Goal: Task Accomplishment & Management: Manage account settings

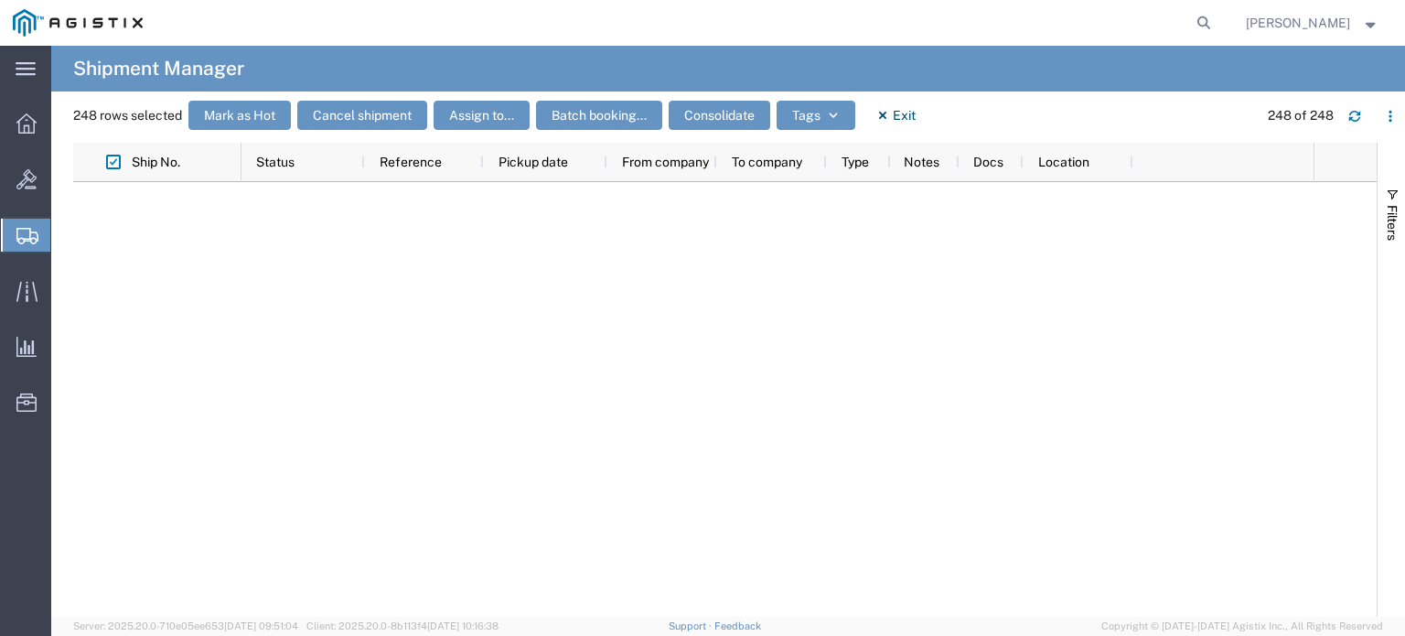
scroll to position [9094, 0]
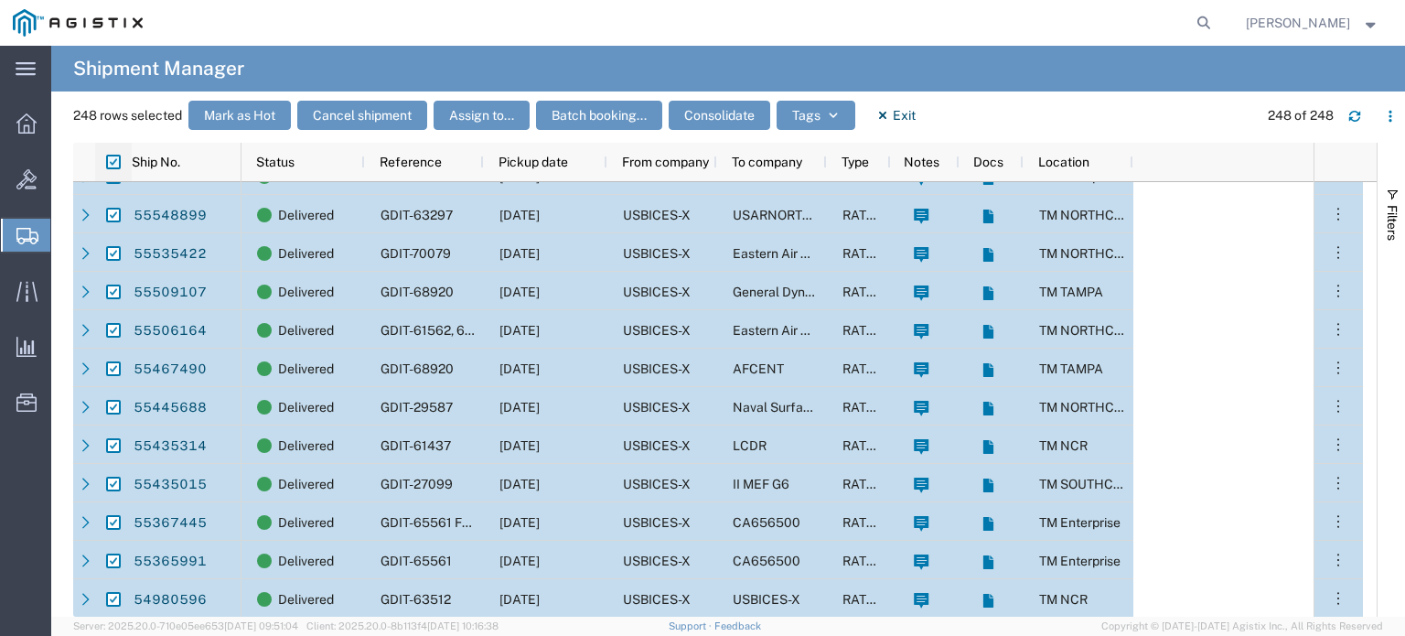
click at [112, 156] on input "checkbox" at bounding box center [113, 162] width 15 height 15
checkbox input "false"
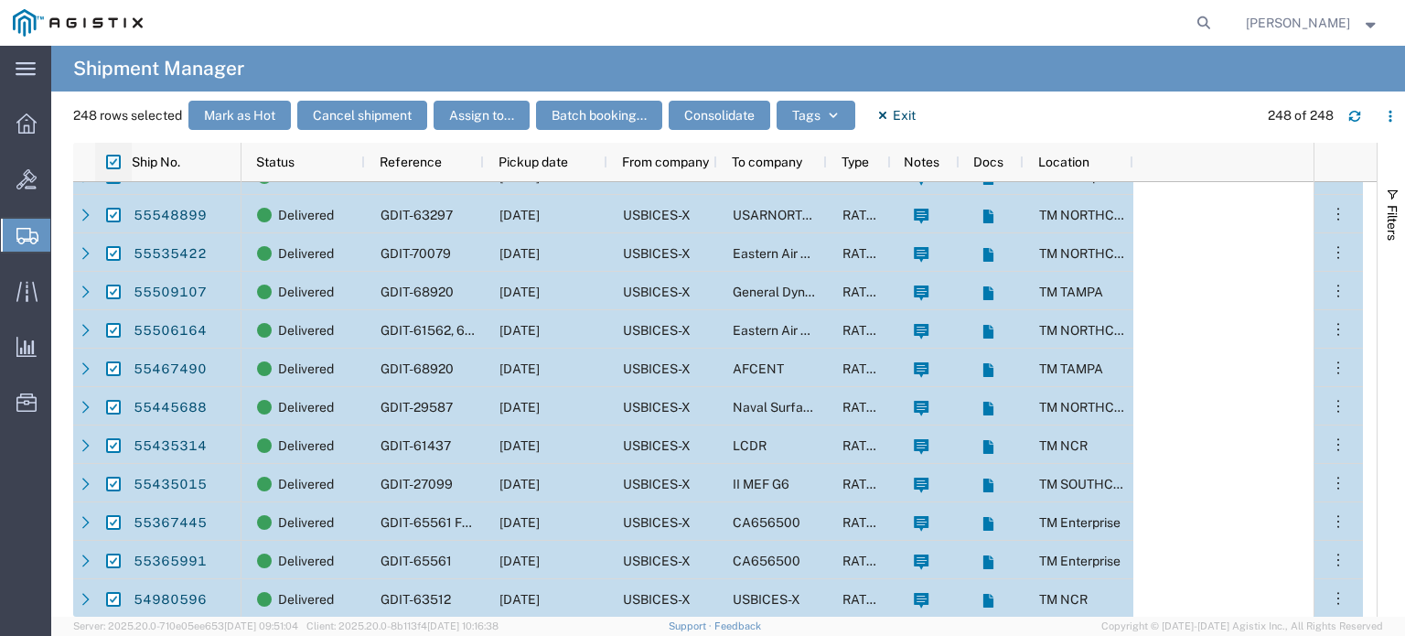
checkbox input "false"
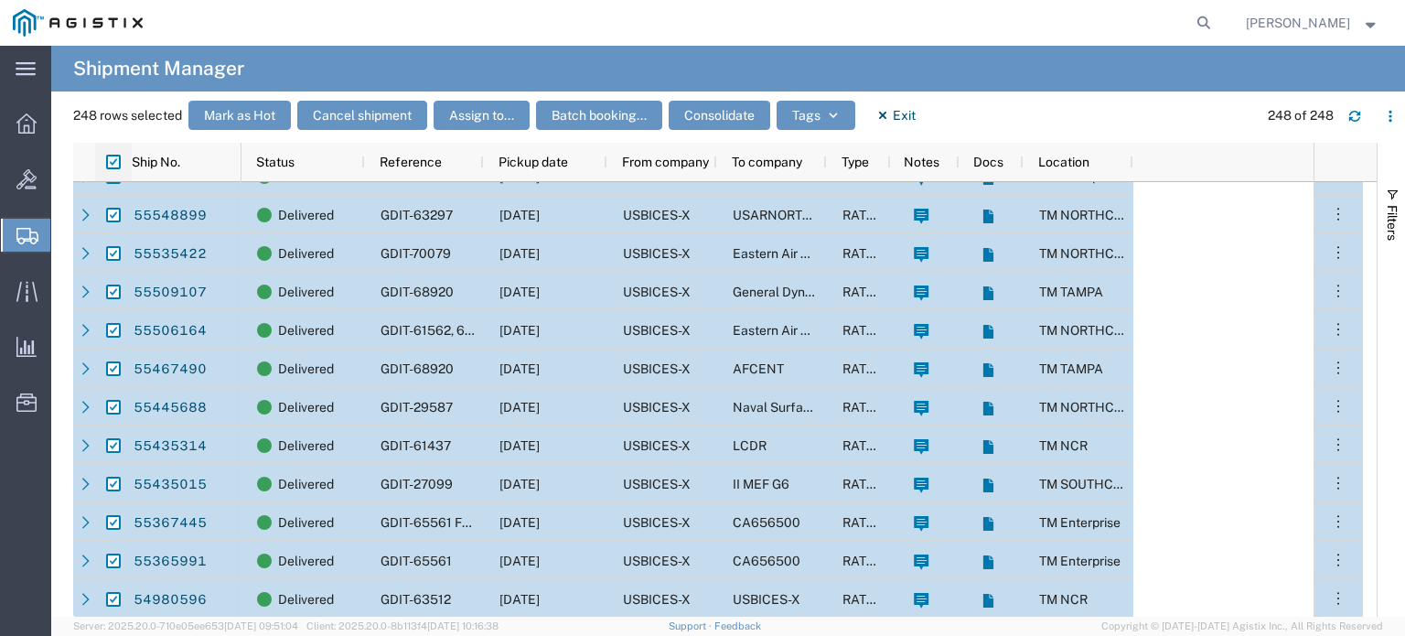
checkbox input "false"
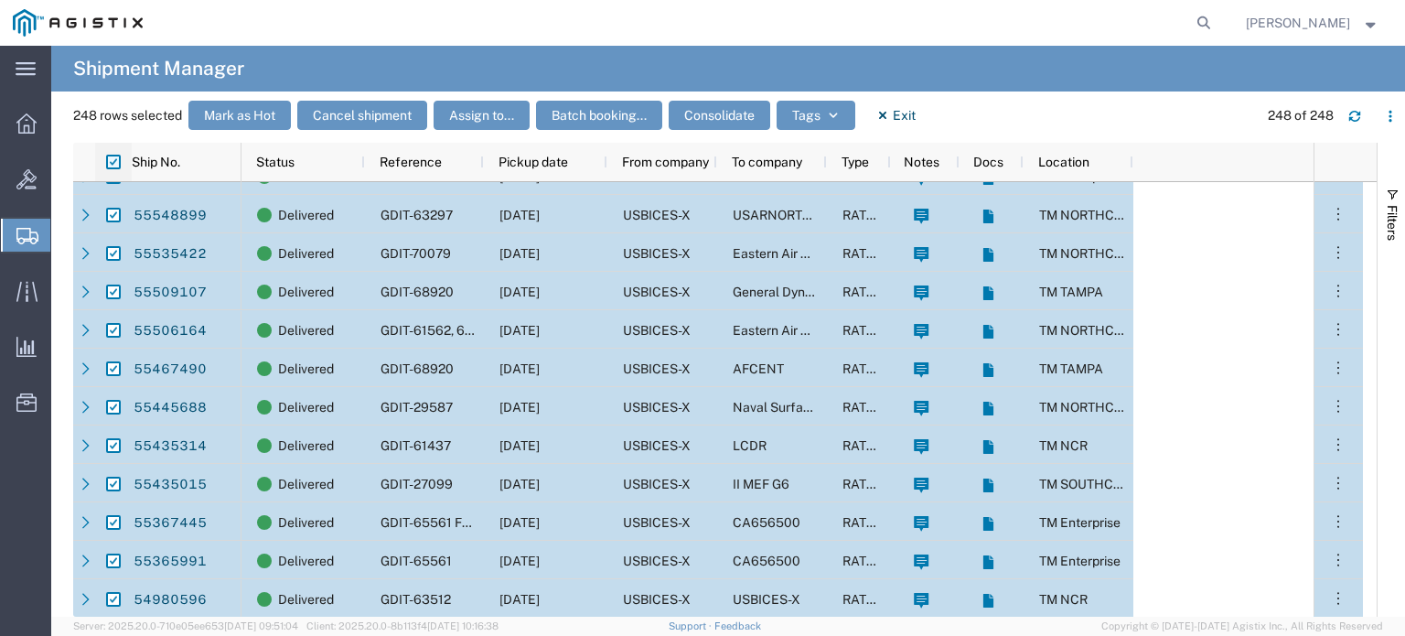
checkbox input "false"
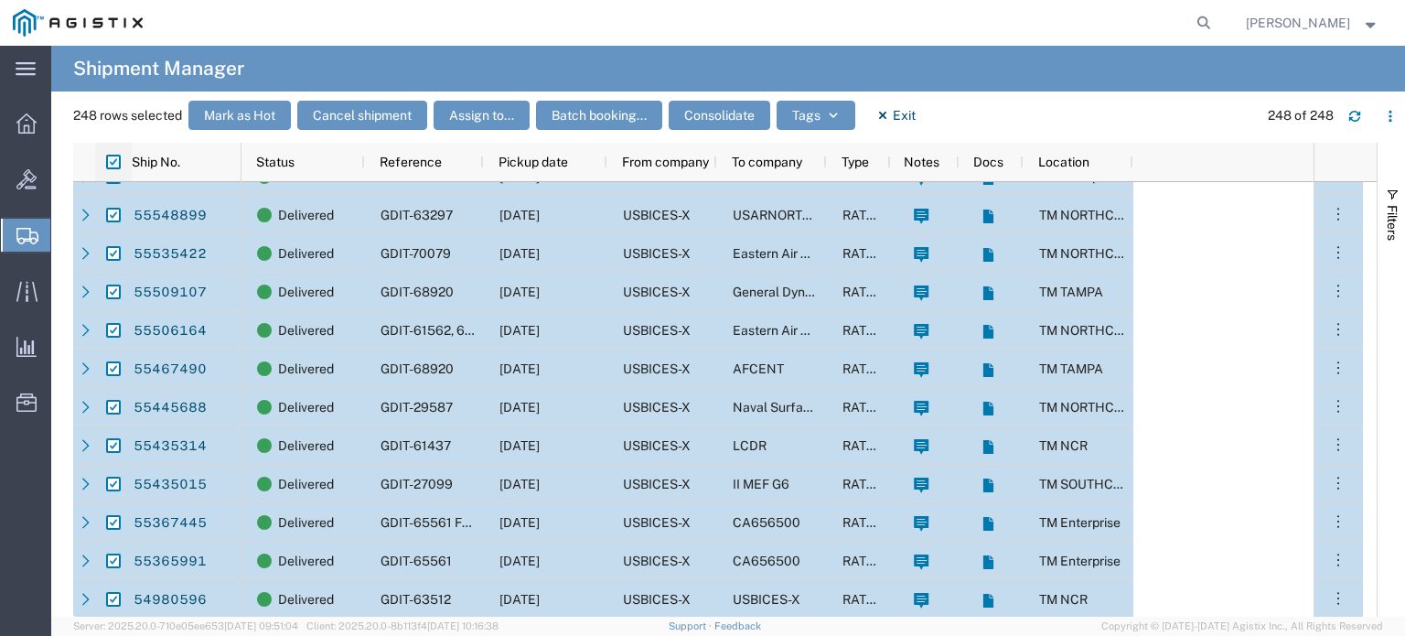
checkbox input "false"
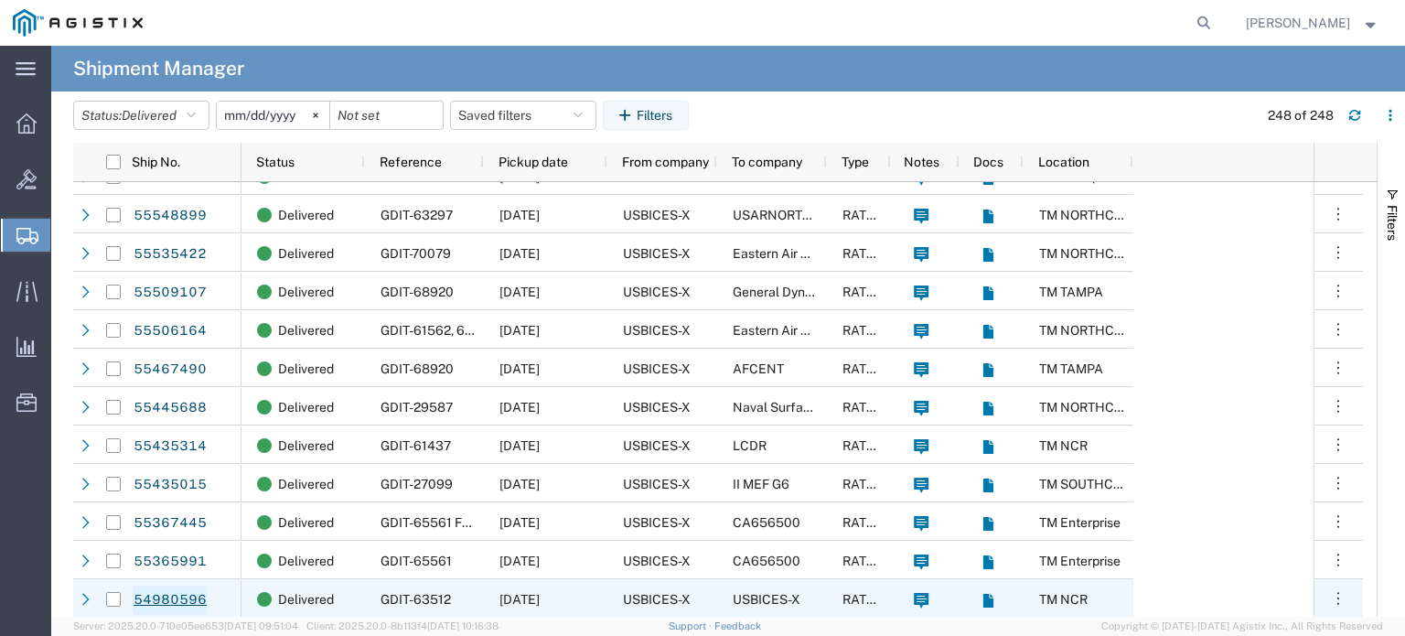
click at [199, 599] on link "54980596" at bounding box center [170, 600] width 75 height 29
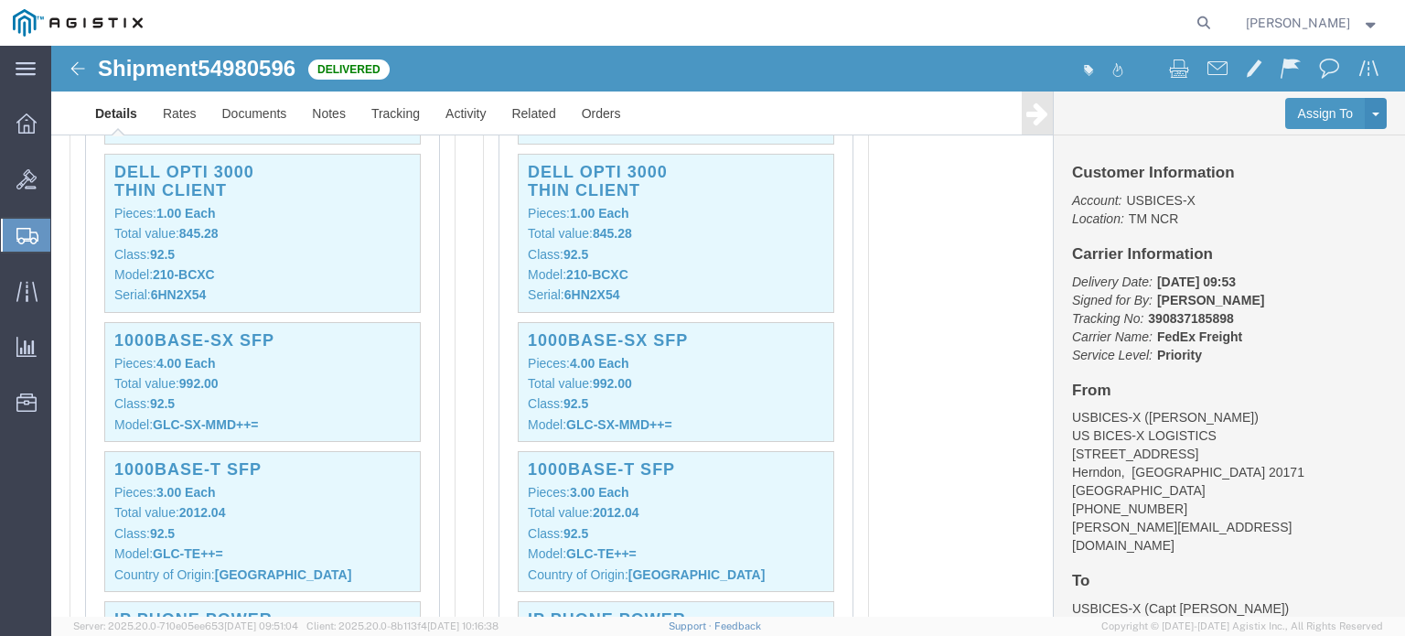
scroll to position [3477, 0]
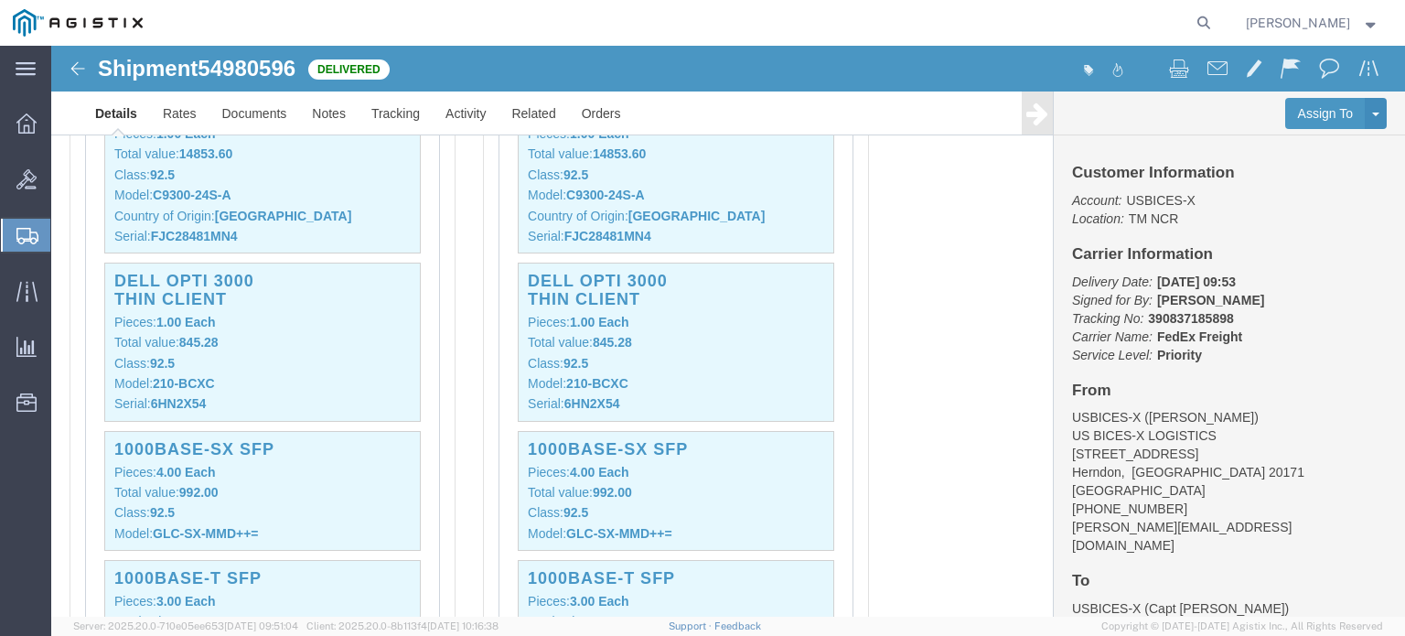
click h3 "Dell OPTI 3000 Thin Client"
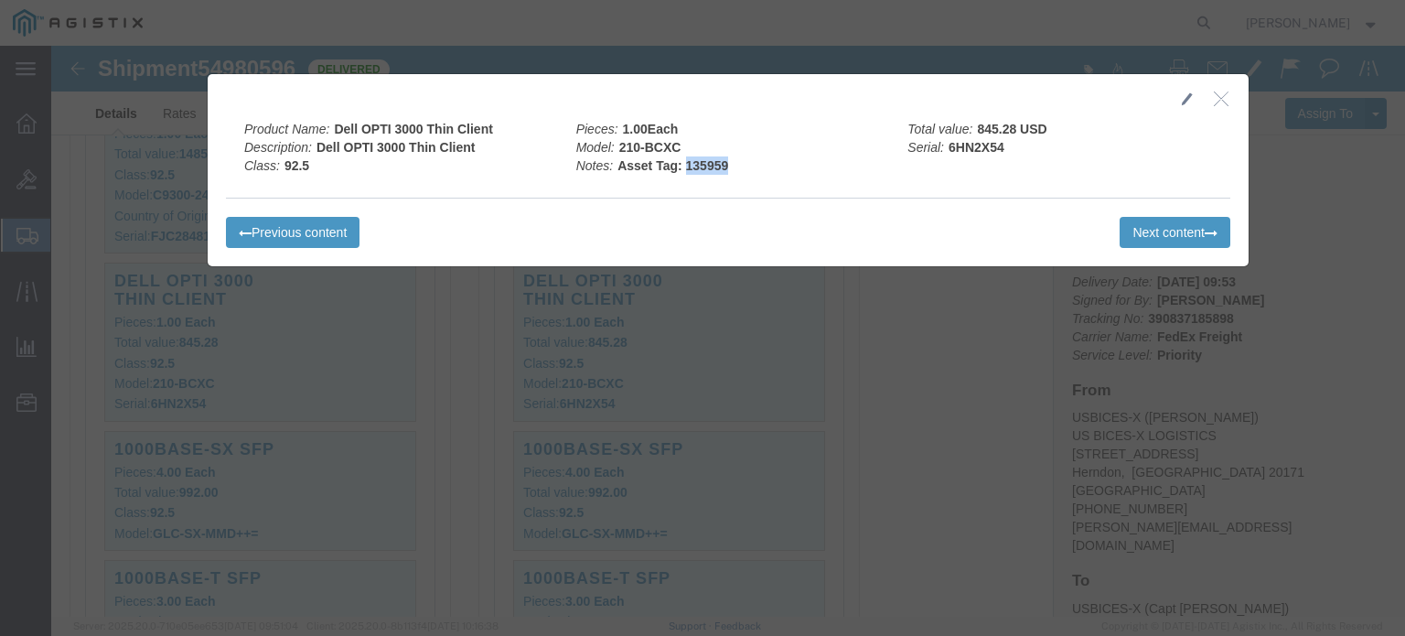
drag, startPoint x: 627, startPoint y: 118, endPoint x: 674, endPoint y: 115, distance: 47.7
click div "Pieces: 1.00 Each Model: 210-BCXC Notes: Asset Tag: 135959"
copy b "135959"
click icon "button"
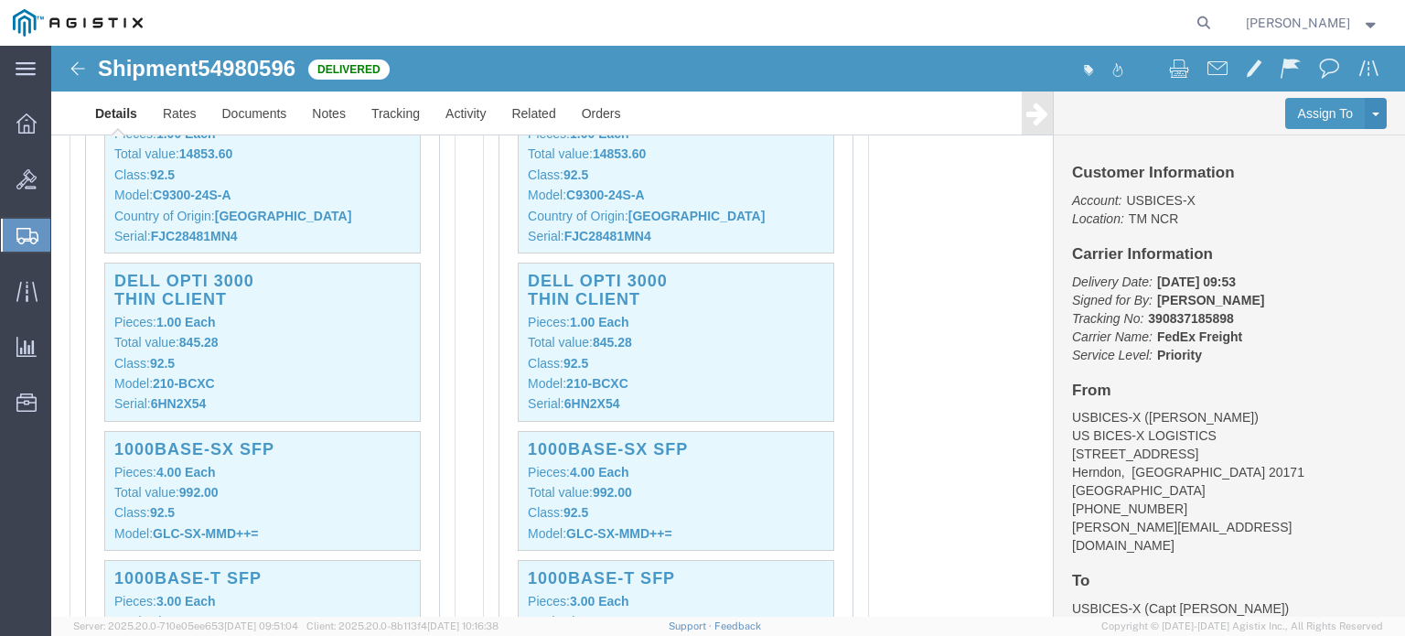
click b "6HN2X54"
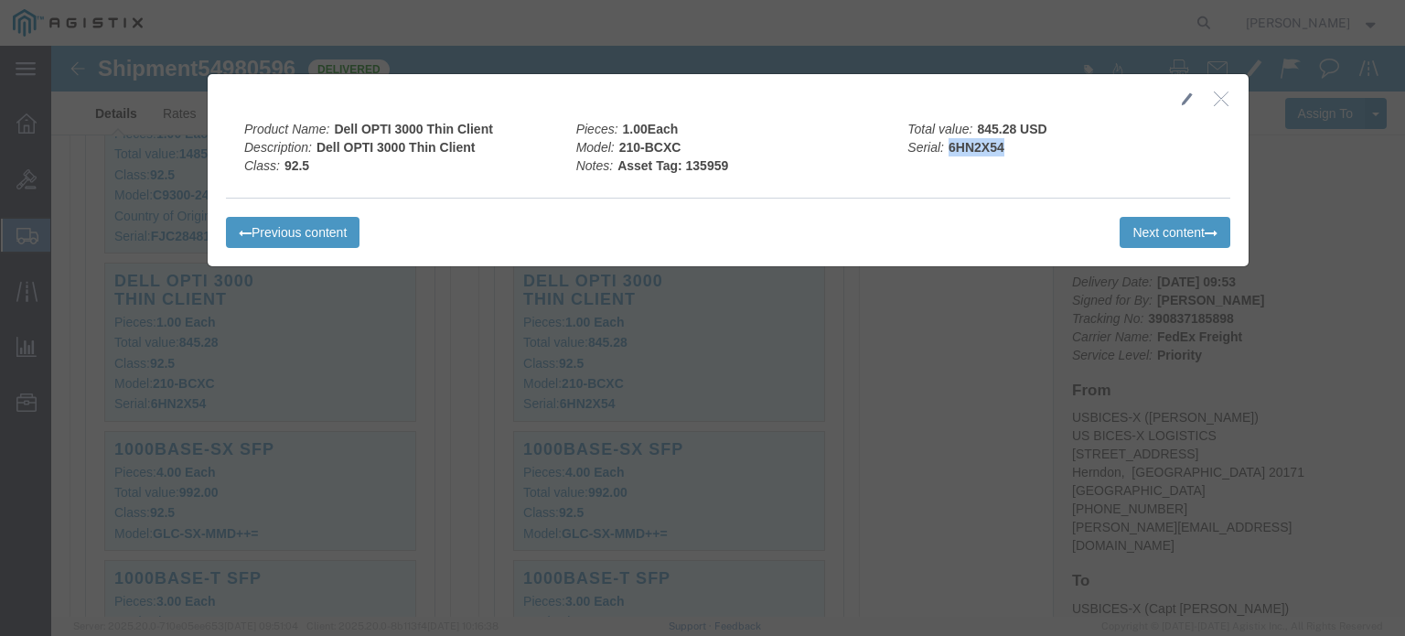
drag, startPoint x: 948, startPoint y: 102, endPoint x: 895, endPoint y: 107, distance: 53.3
click b "6HN2X54"
copy b "6HN2X54"
click icon "button"
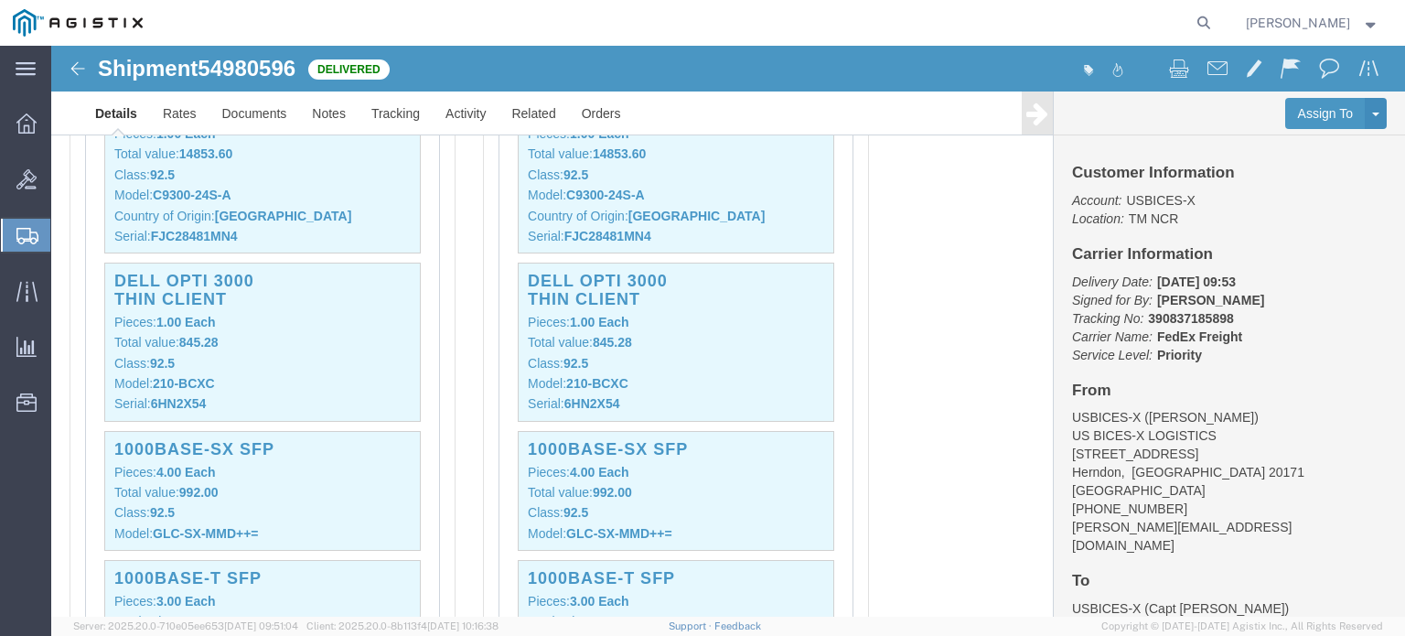
click img
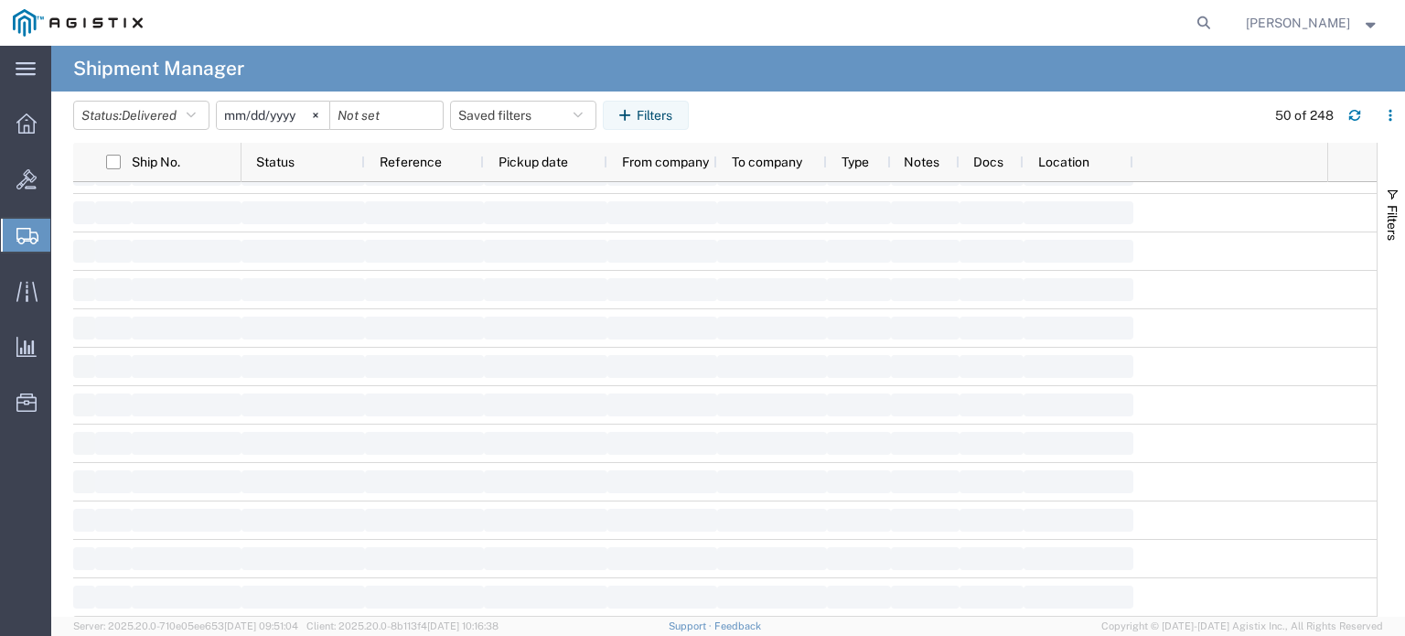
scroll to position [5291, 0]
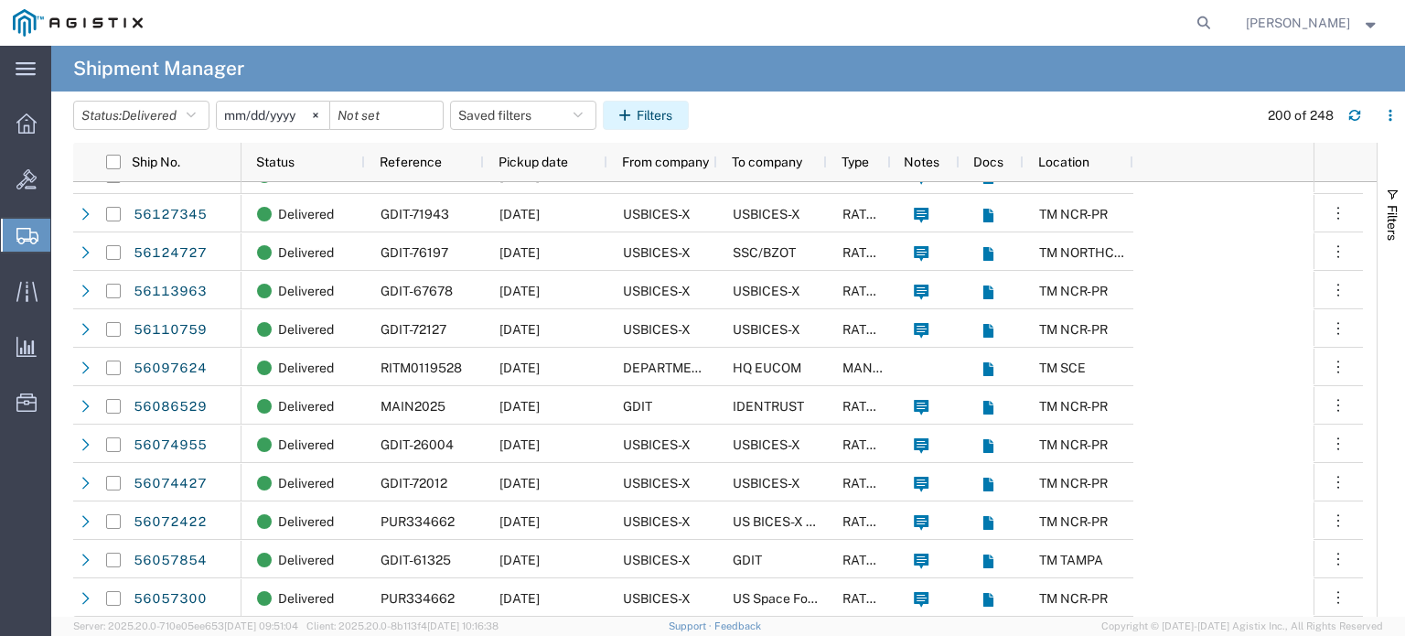
click at [629, 118] on icon "button" at bounding box center [627, 115] width 17 height 13
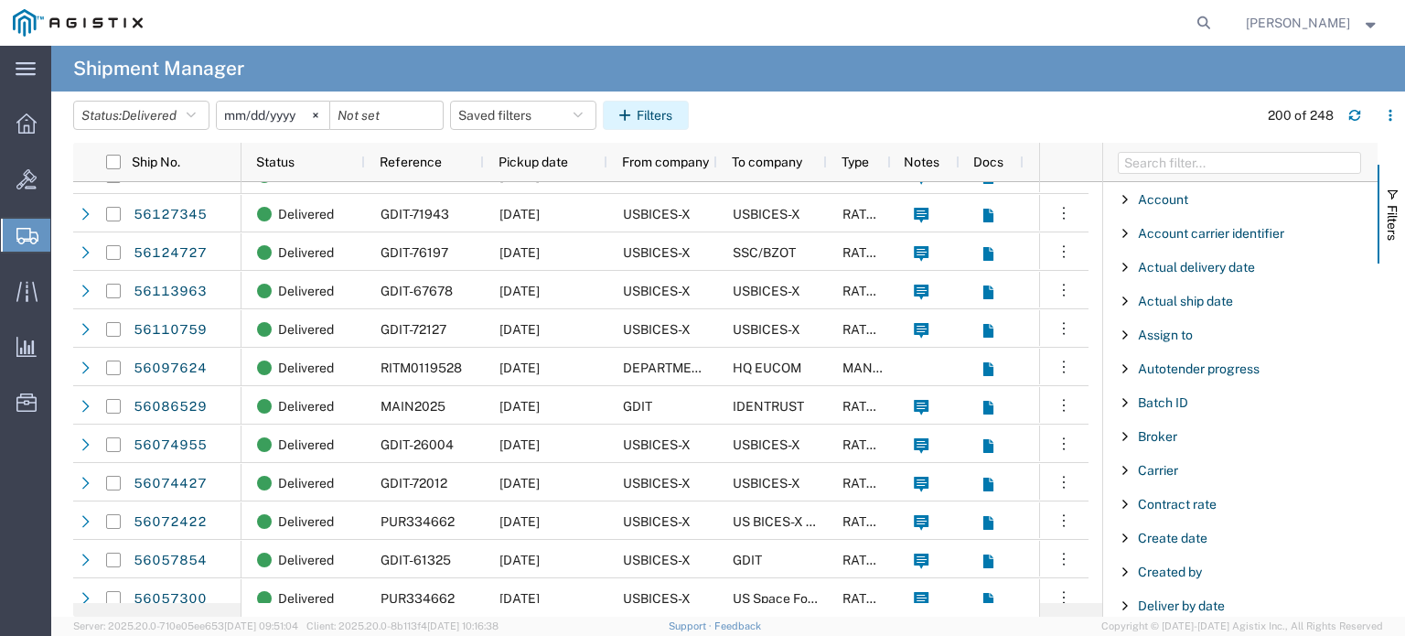
click at [652, 113] on button "Filters" at bounding box center [646, 115] width 86 height 29
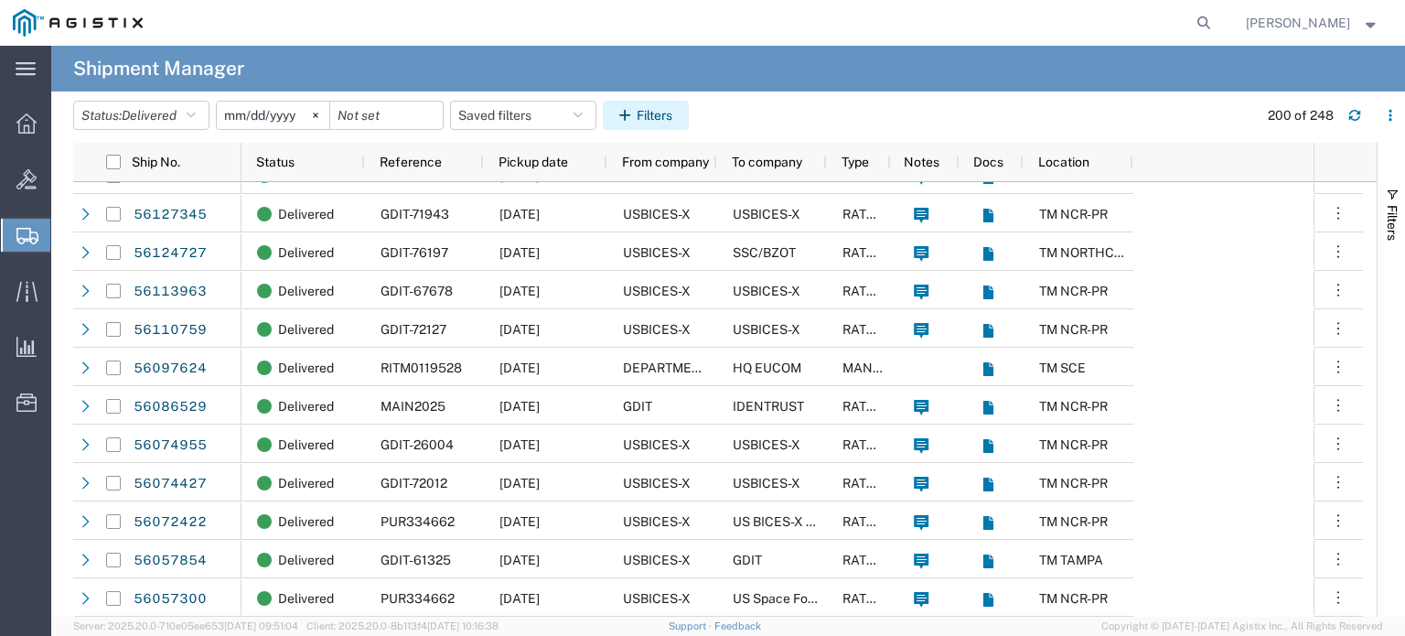
click at [652, 113] on button "Filters" at bounding box center [646, 115] width 86 height 29
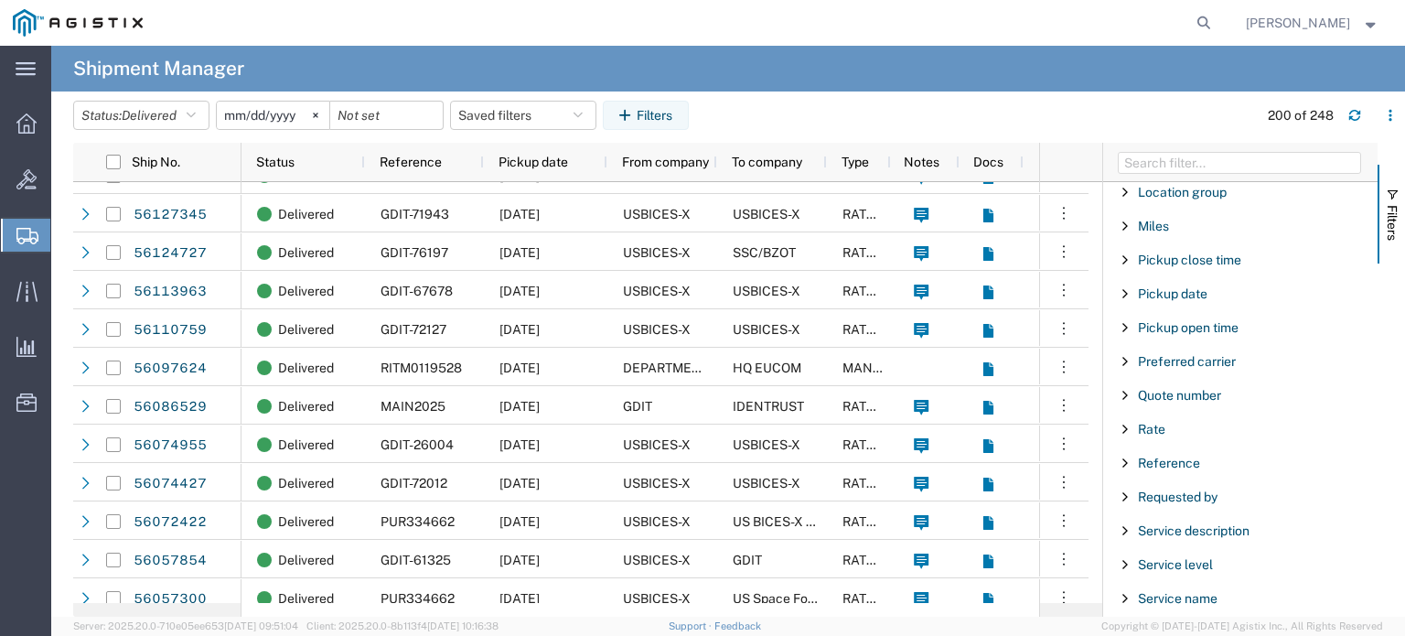
scroll to position [1108, 0]
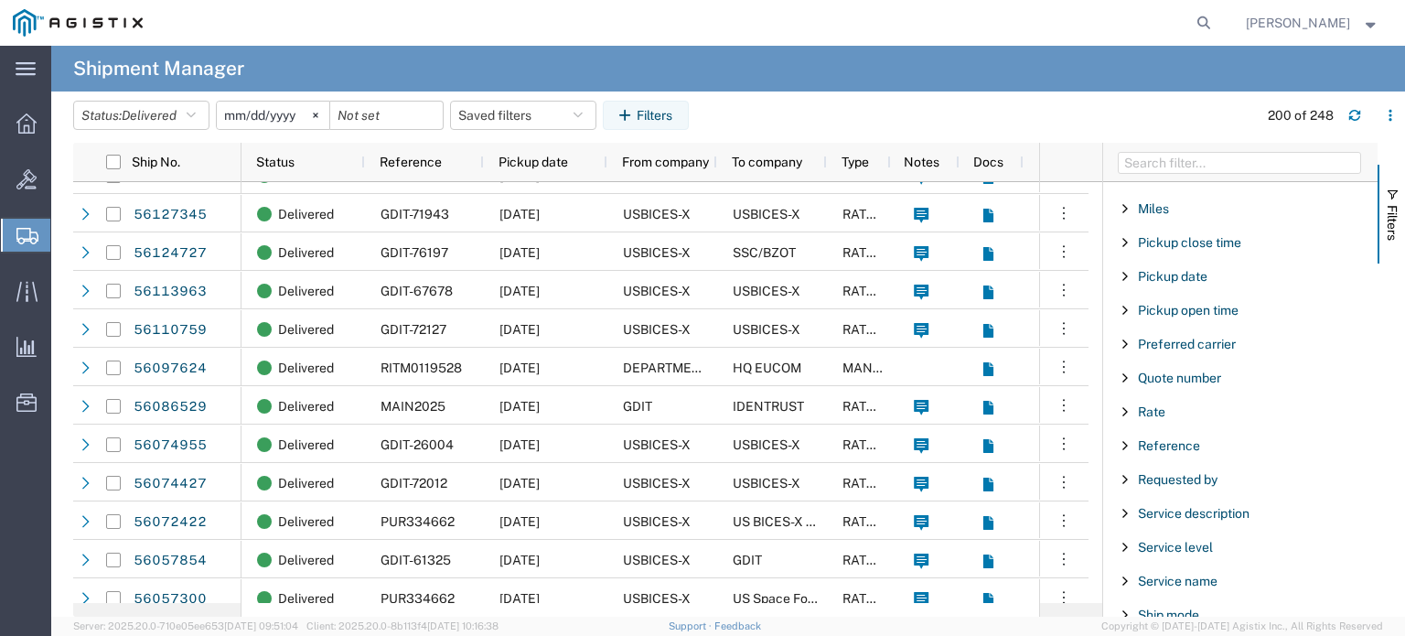
click at [1124, 438] on span "Filter List 66 Filters" at bounding box center [1125, 445] width 15 height 15
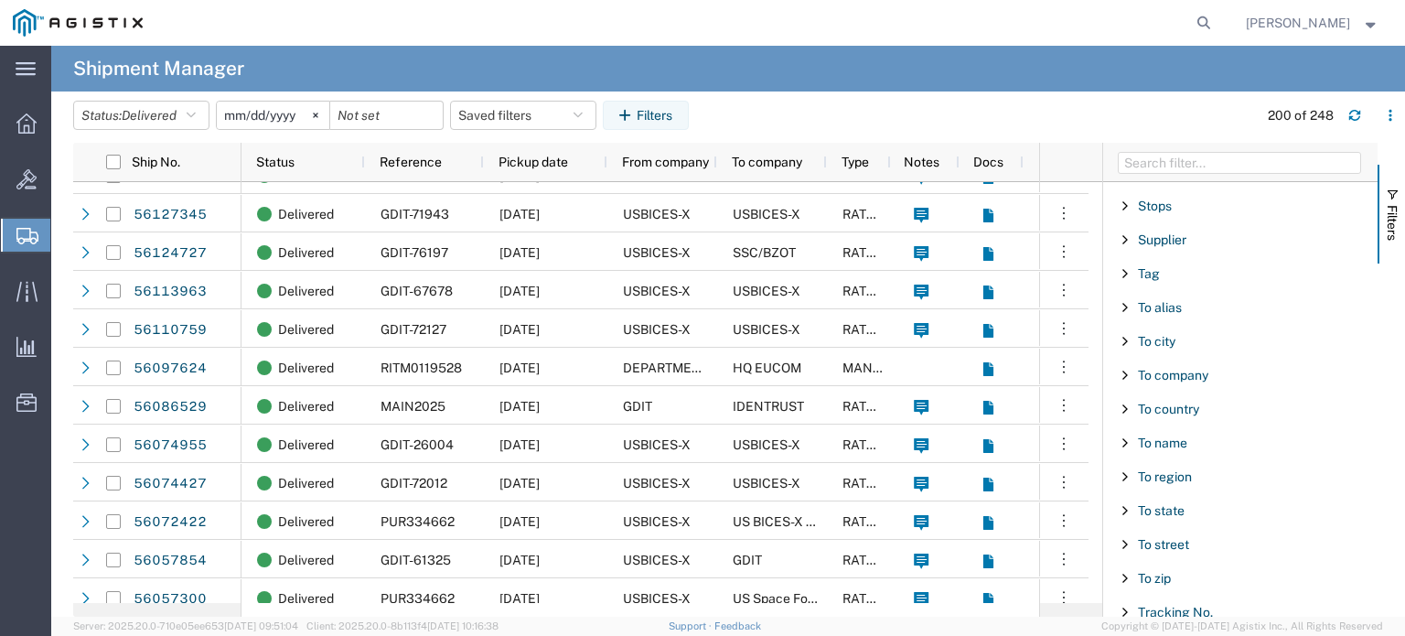
scroll to position [1787, 0]
click at [294, 118] on input "[DATE]" at bounding box center [273, 115] width 113 height 27
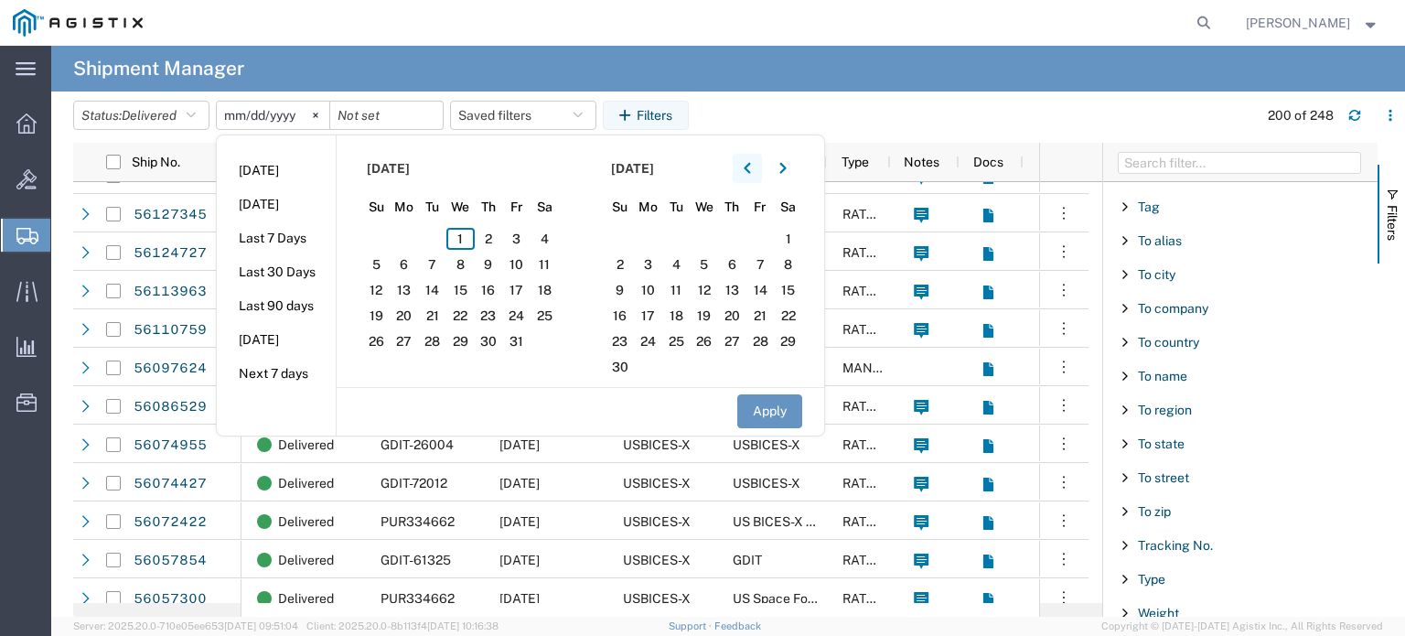
click at [750, 167] on icon "button" at bounding box center [747, 168] width 7 height 13
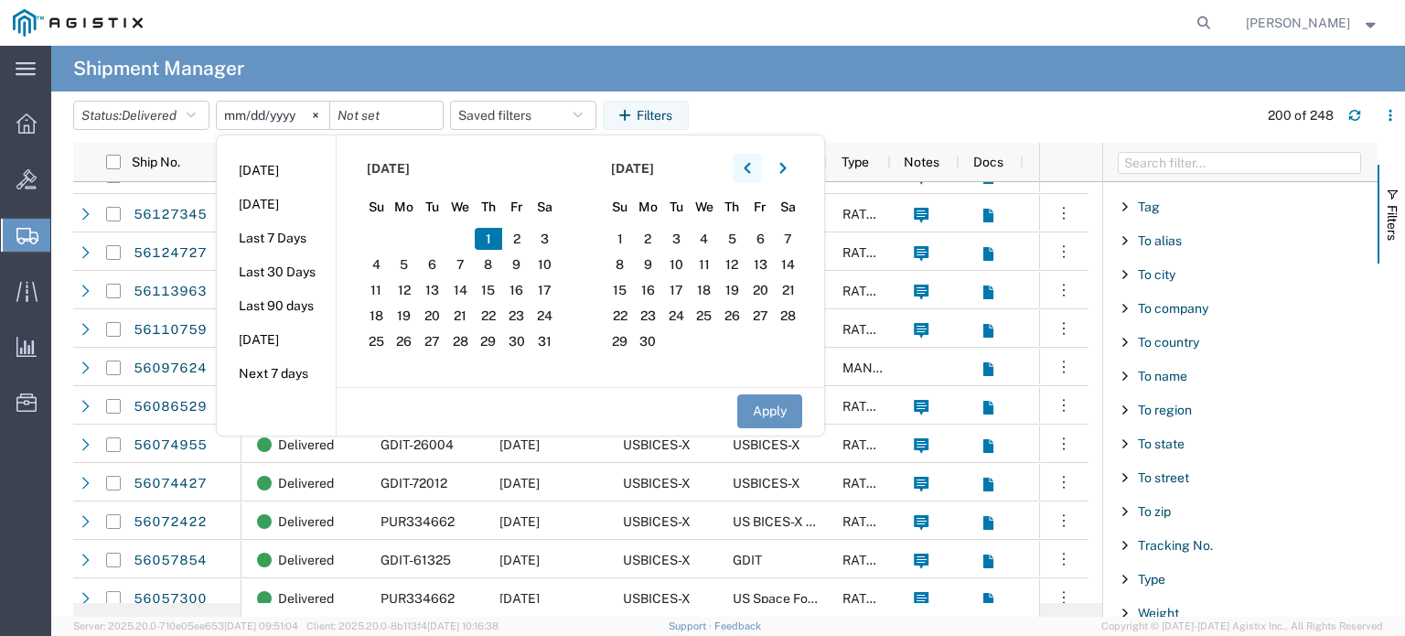
click at [750, 167] on icon "button" at bounding box center [747, 168] width 7 height 13
click at [758, 164] on button "button" at bounding box center [747, 168] width 29 height 29
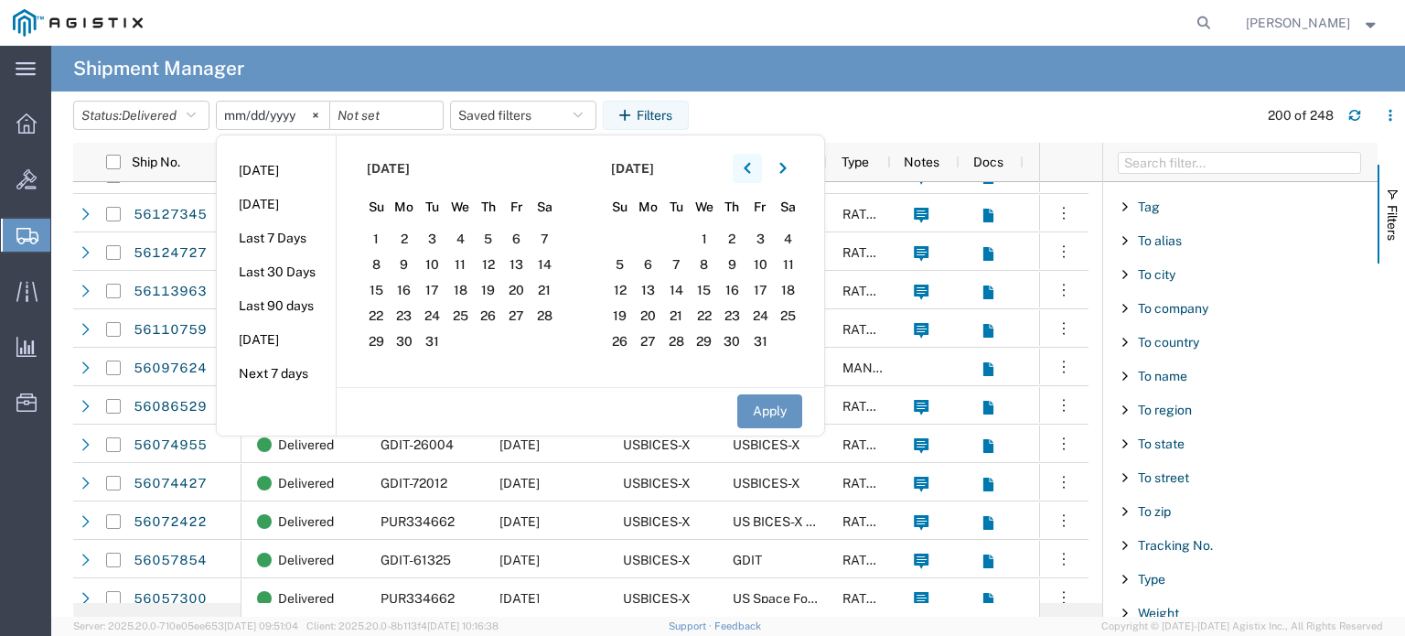
click at [758, 165] on button "button" at bounding box center [747, 168] width 29 height 29
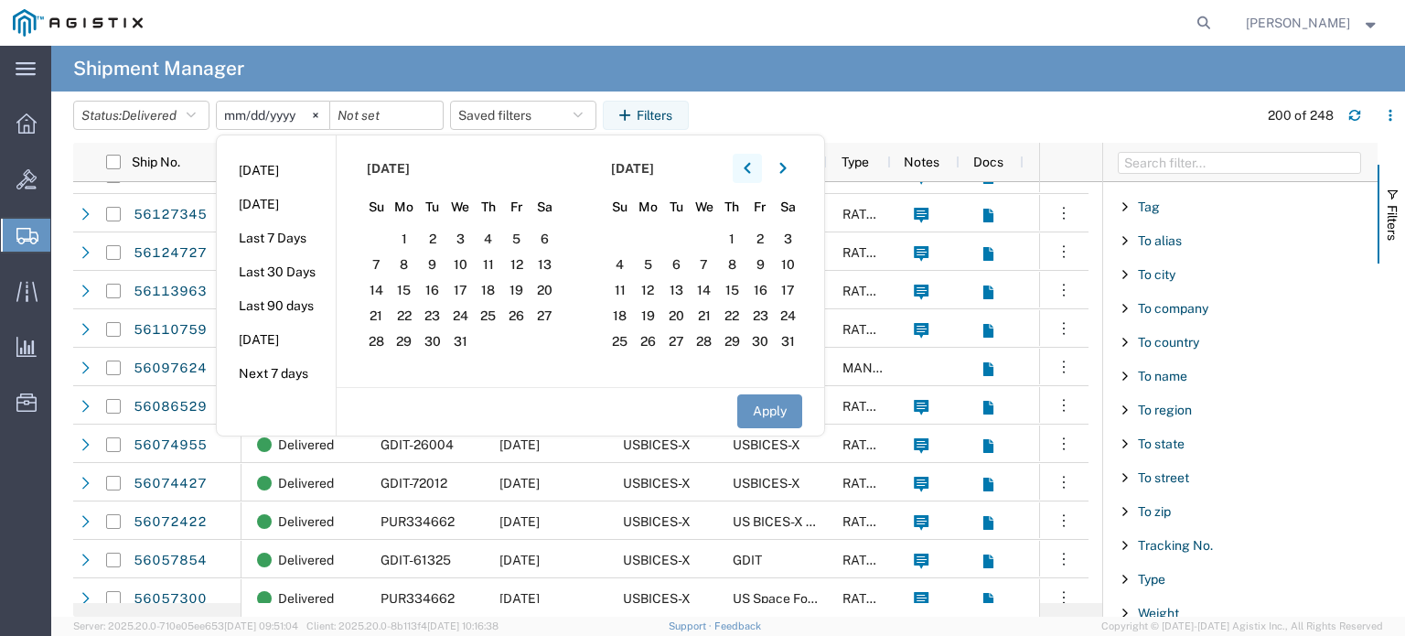
click at [758, 165] on button "button" at bounding box center [747, 168] width 29 height 29
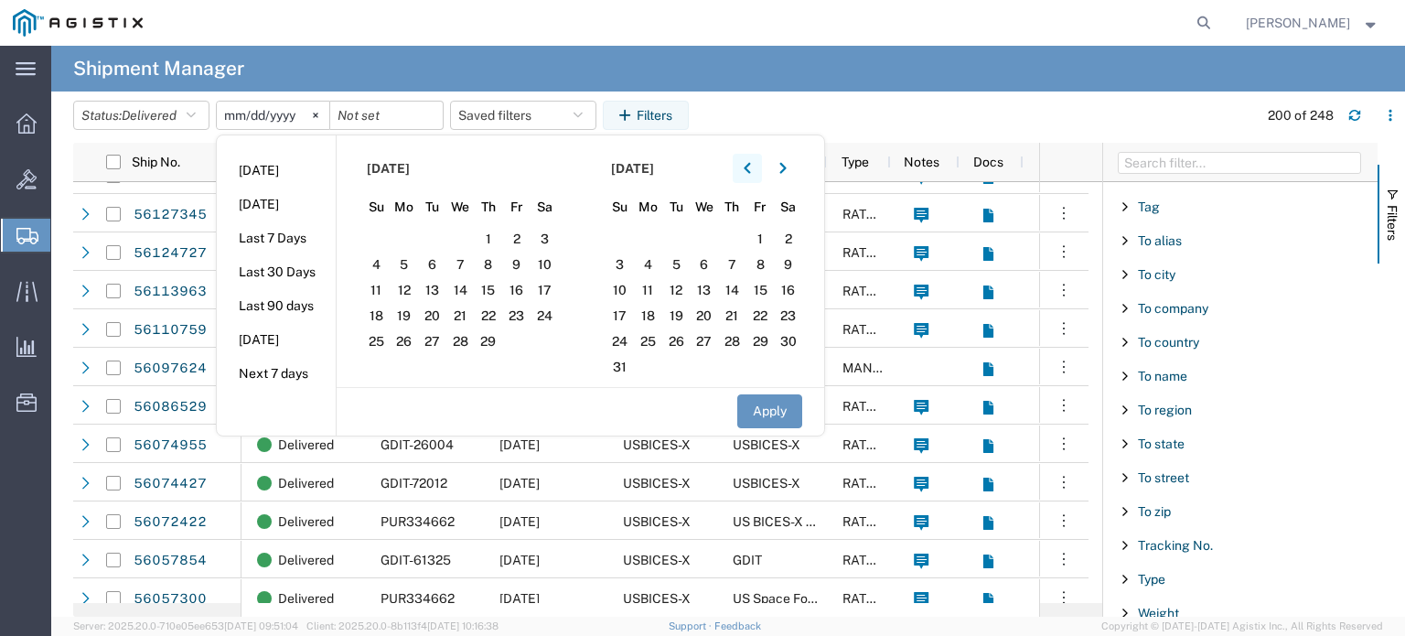
click at [758, 165] on button "button" at bounding box center [747, 168] width 29 height 29
click at [410, 235] on span "1" at bounding box center [405, 239] width 28 height 22
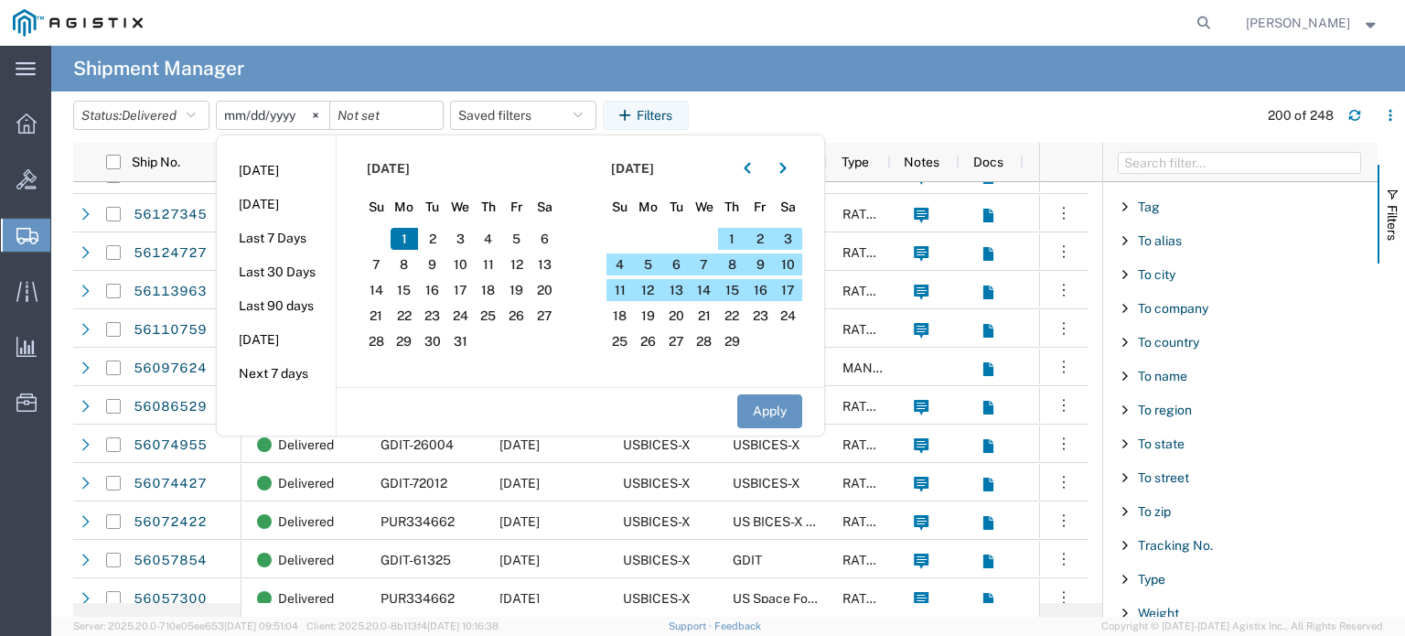
click at [406, 242] on span "1" at bounding box center [405, 239] width 28 height 22
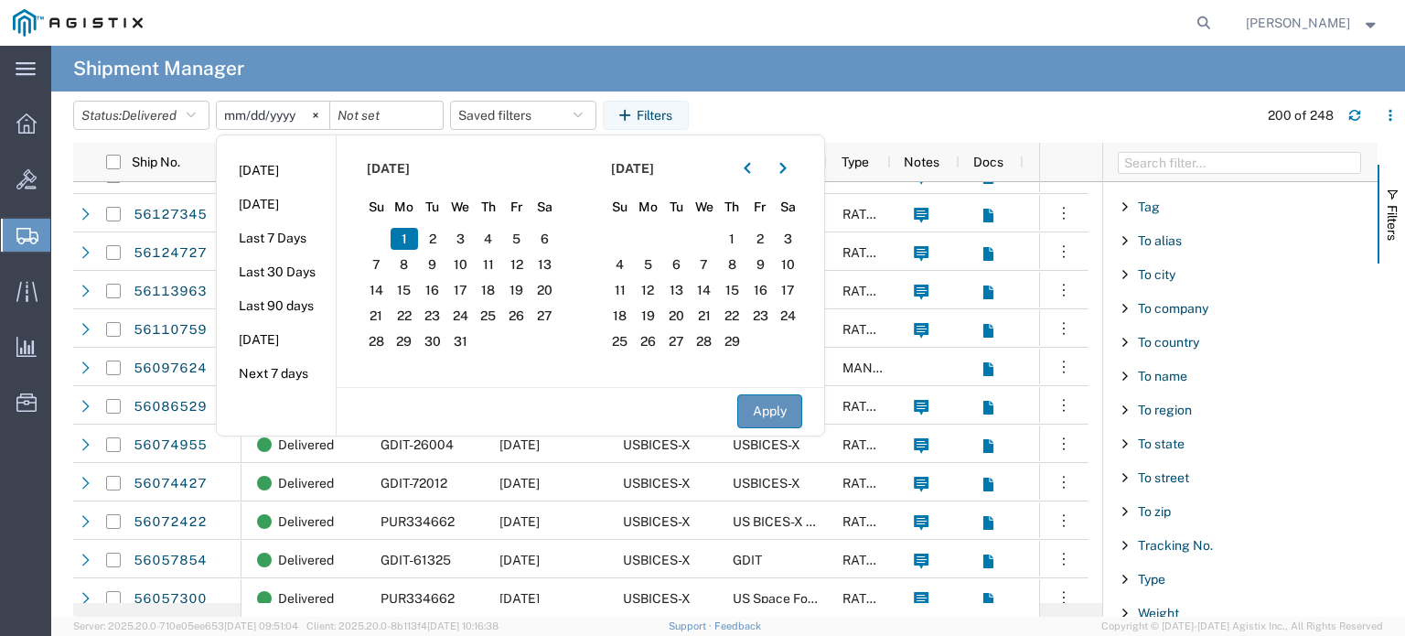
click at [767, 416] on button "Apply" at bounding box center [769, 411] width 65 height 34
type input "[DATE]"
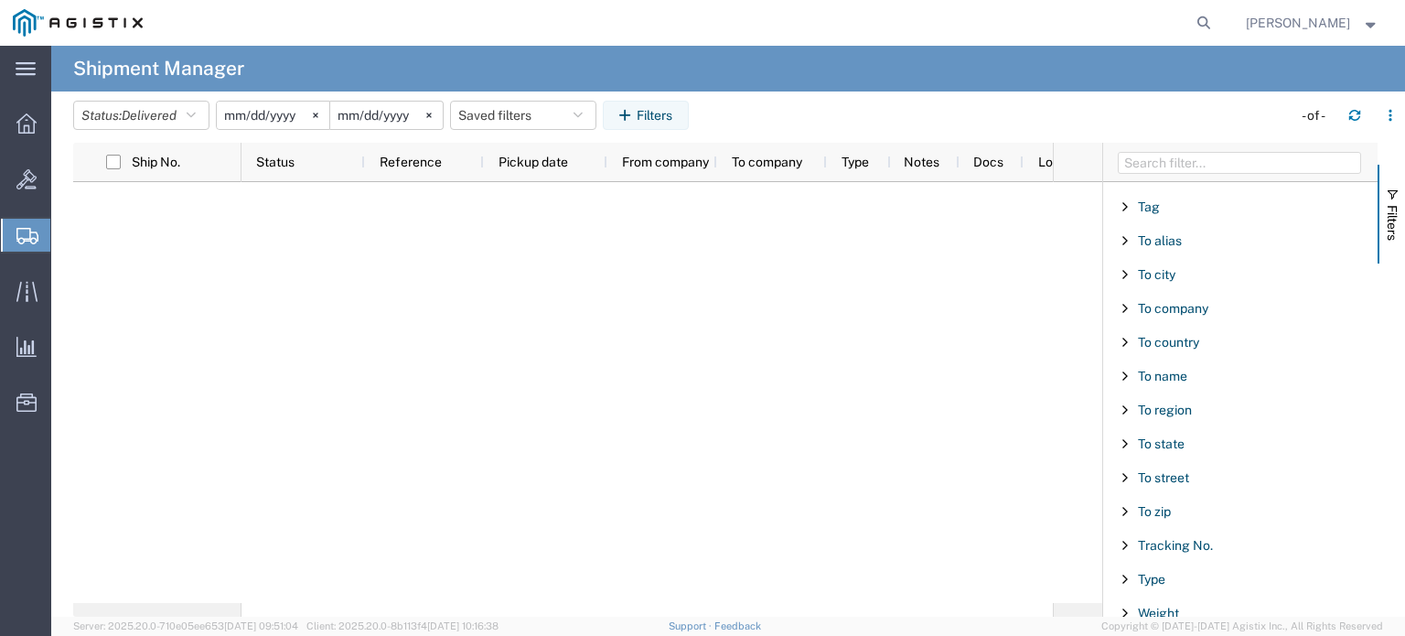
click at [399, 115] on input "[DATE]" at bounding box center [386, 115] width 113 height 27
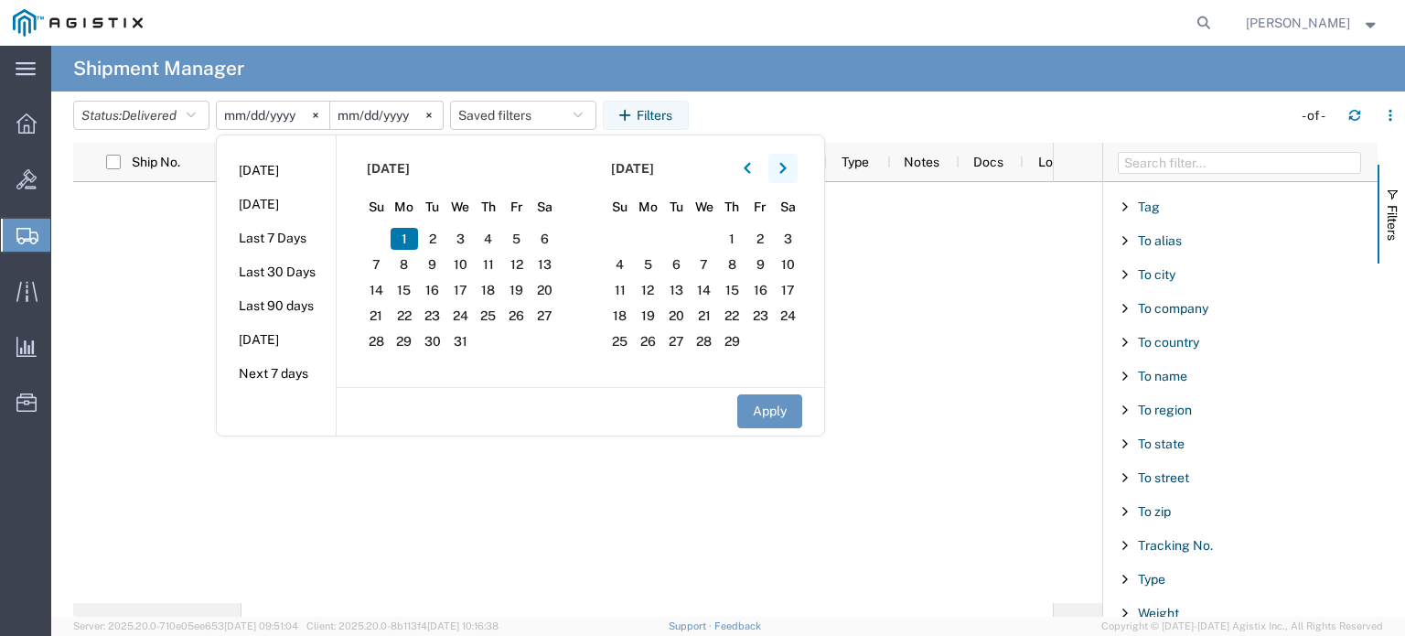
click at [786, 171] on icon "button" at bounding box center [783, 168] width 6 height 11
click at [786, 170] on icon "button" at bounding box center [783, 168] width 6 height 11
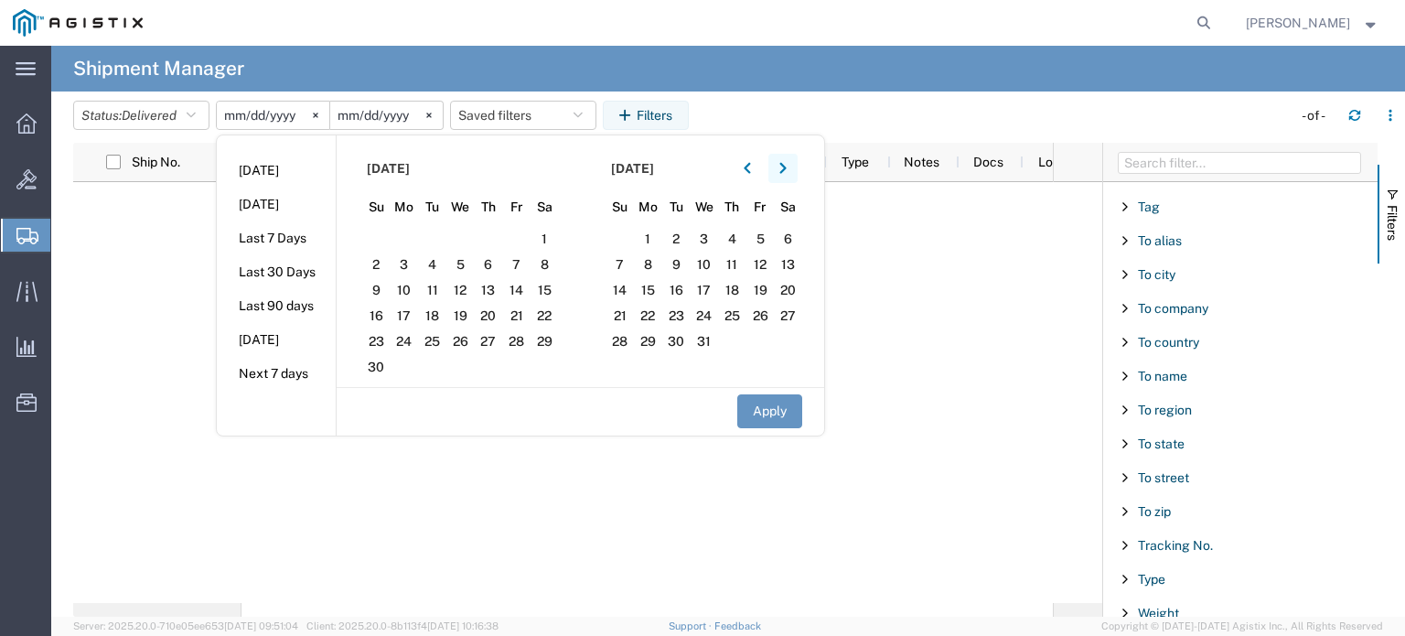
click at [786, 170] on icon "button" at bounding box center [783, 168] width 6 height 11
click at [786, 171] on icon "button" at bounding box center [783, 168] width 6 height 11
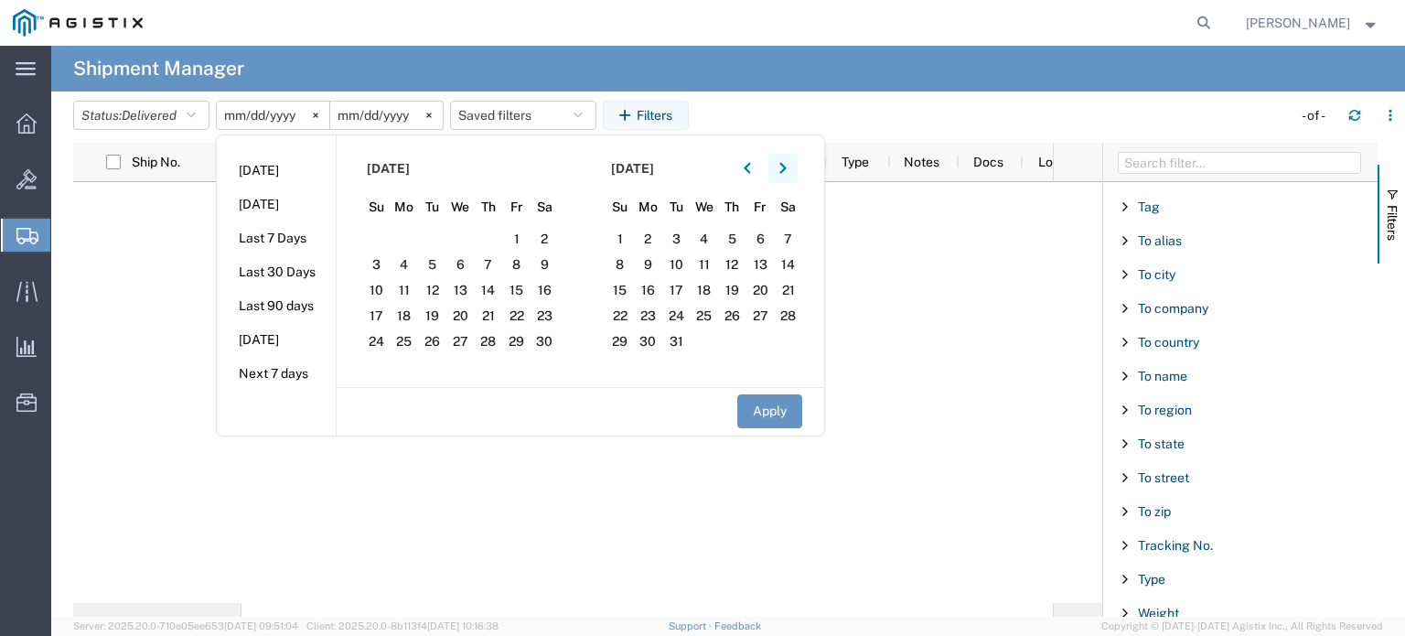
click at [786, 171] on icon "button" at bounding box center [783, 168] width 6 height 11
click at [787, 173] on icon "button" at bounding box center [783, 168] width 7 height 13
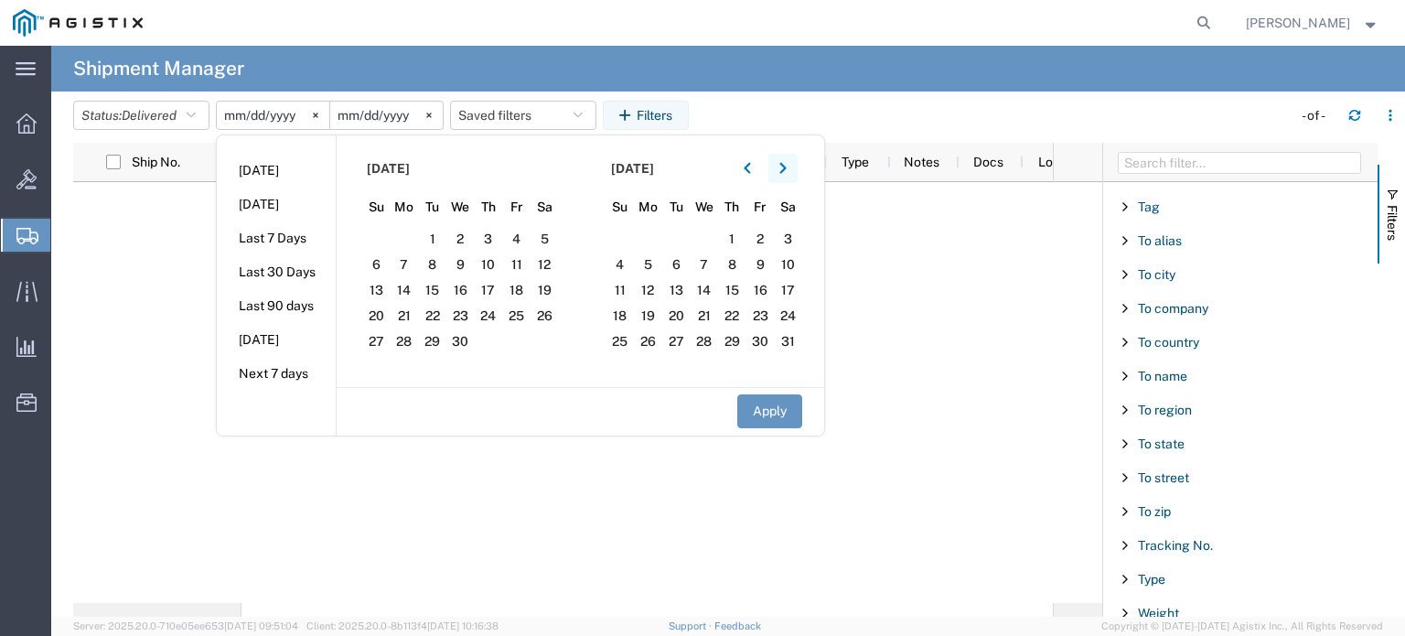
click at [787, 173] on icon "button" at bounding box center [783, 168] width 7 height 13
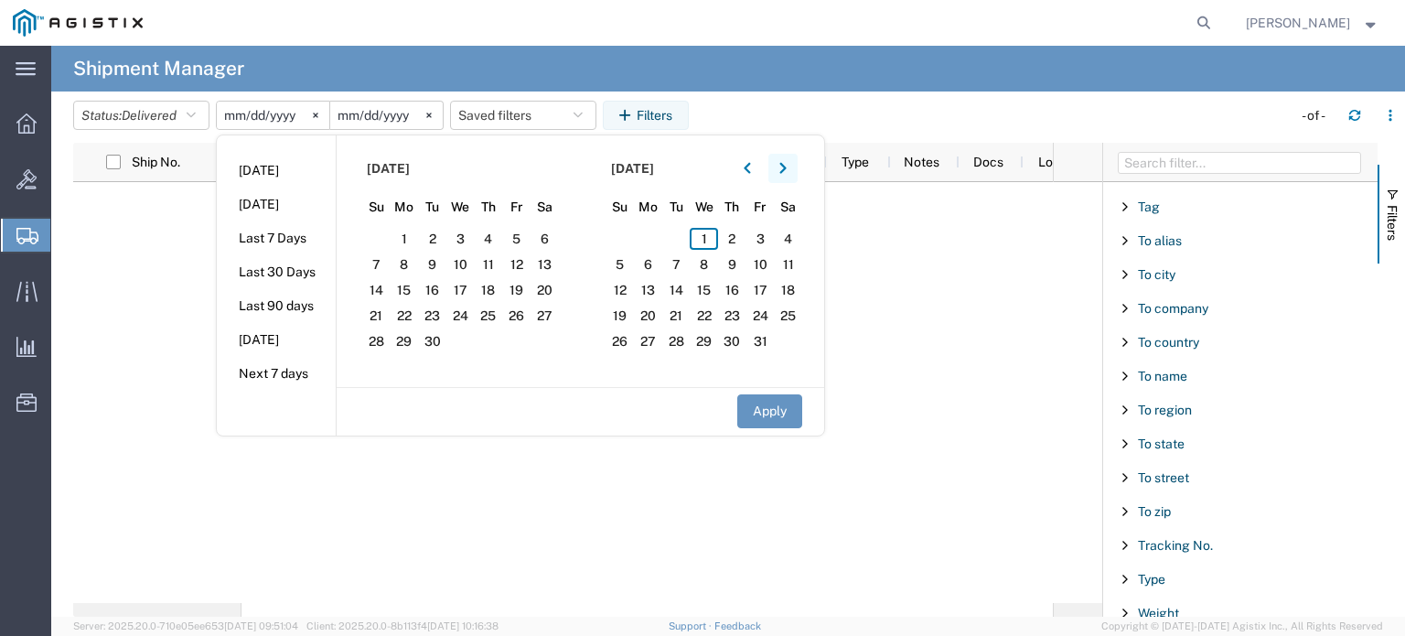
click at [787, 173] on icon "button" at bounding box center [783, 168] width 7 height 13
click at [474, 241] on span "1" at bounding box center [460, 239] width 28 height 22
click at [776, 404] on button "Apply" at bounding box center [769, 411] width 65 height 34
type input "[DATE]"
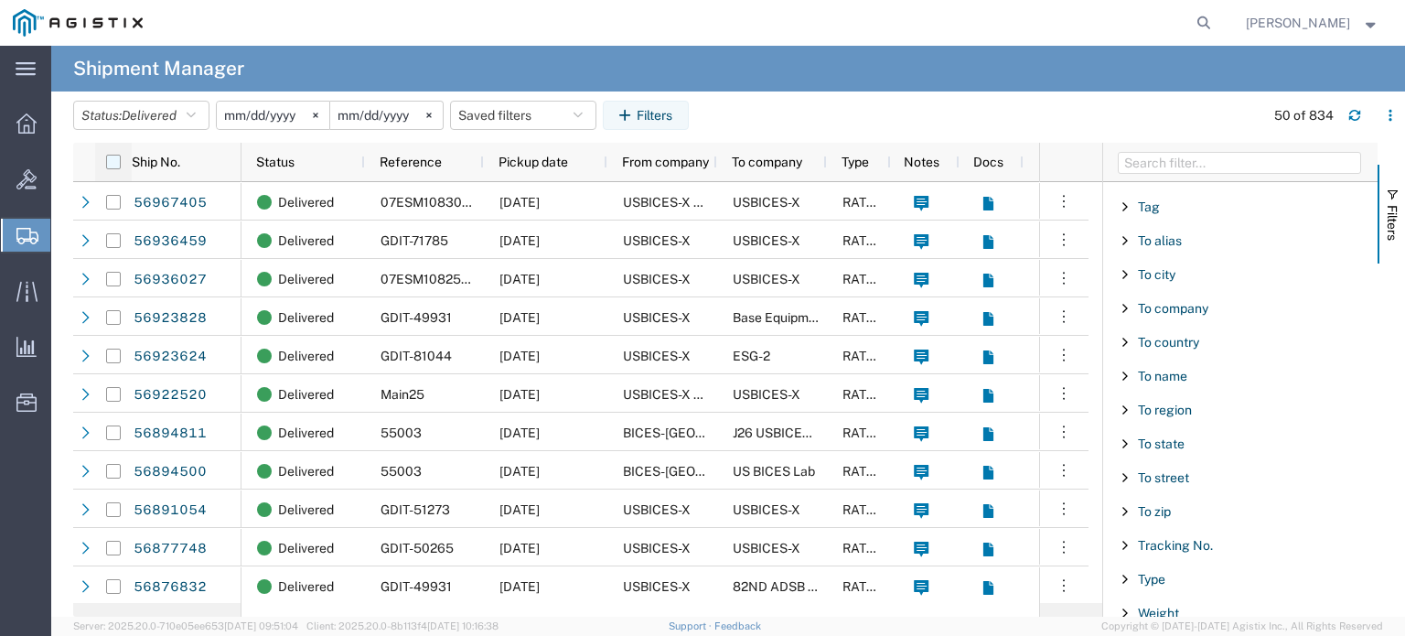
click at [113, 160] on input "checkbox" at bounding box center [113, 162] width 15 height 15
checkbox input "true"
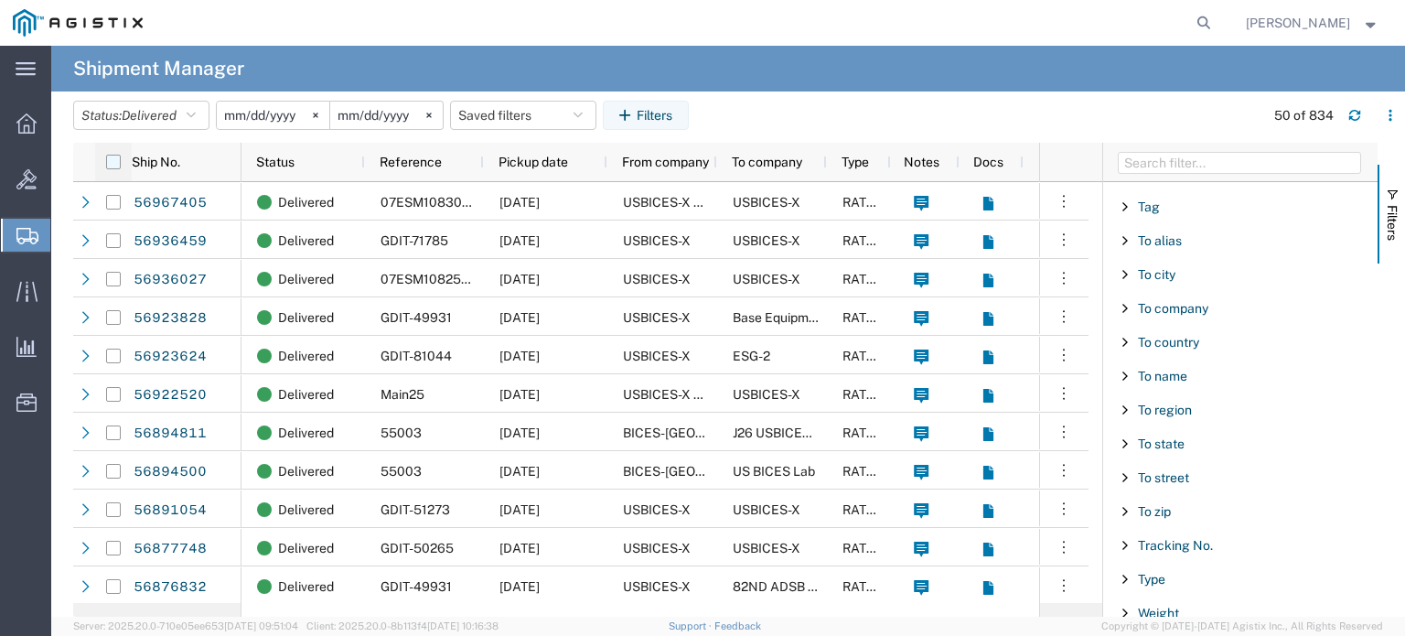
checkbox input "true"
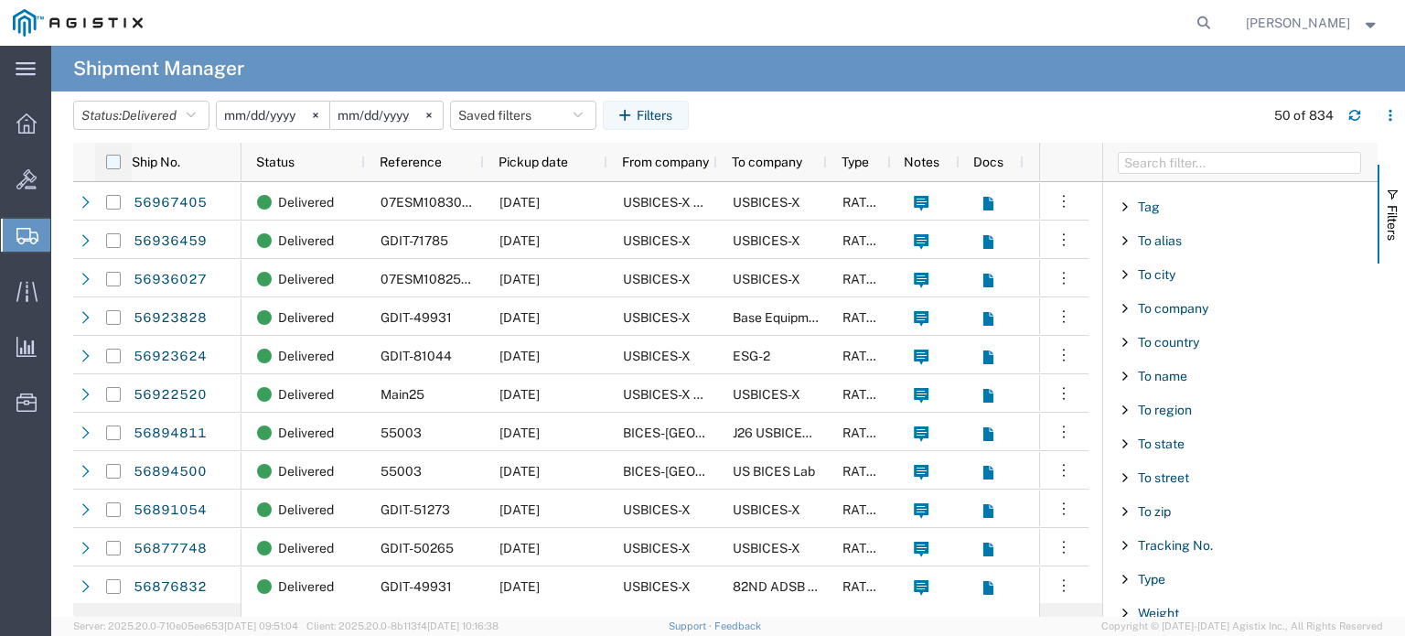
checkbox input "true"
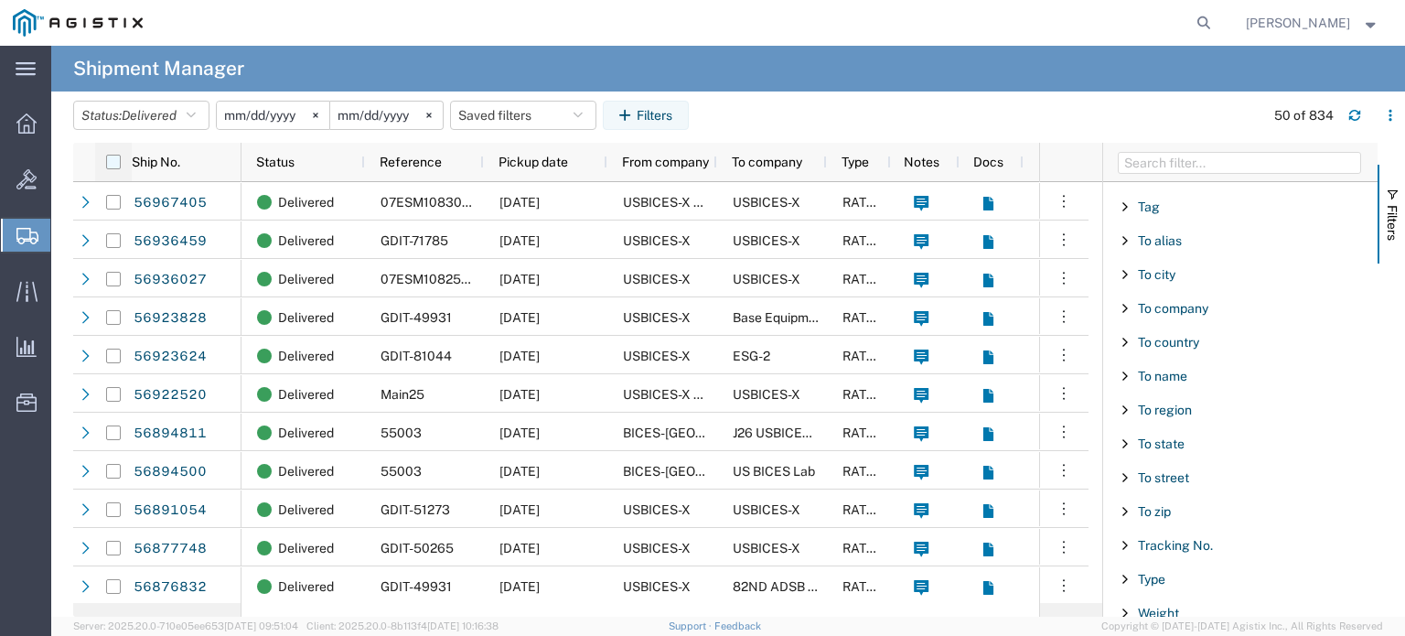
checkbox input "true"
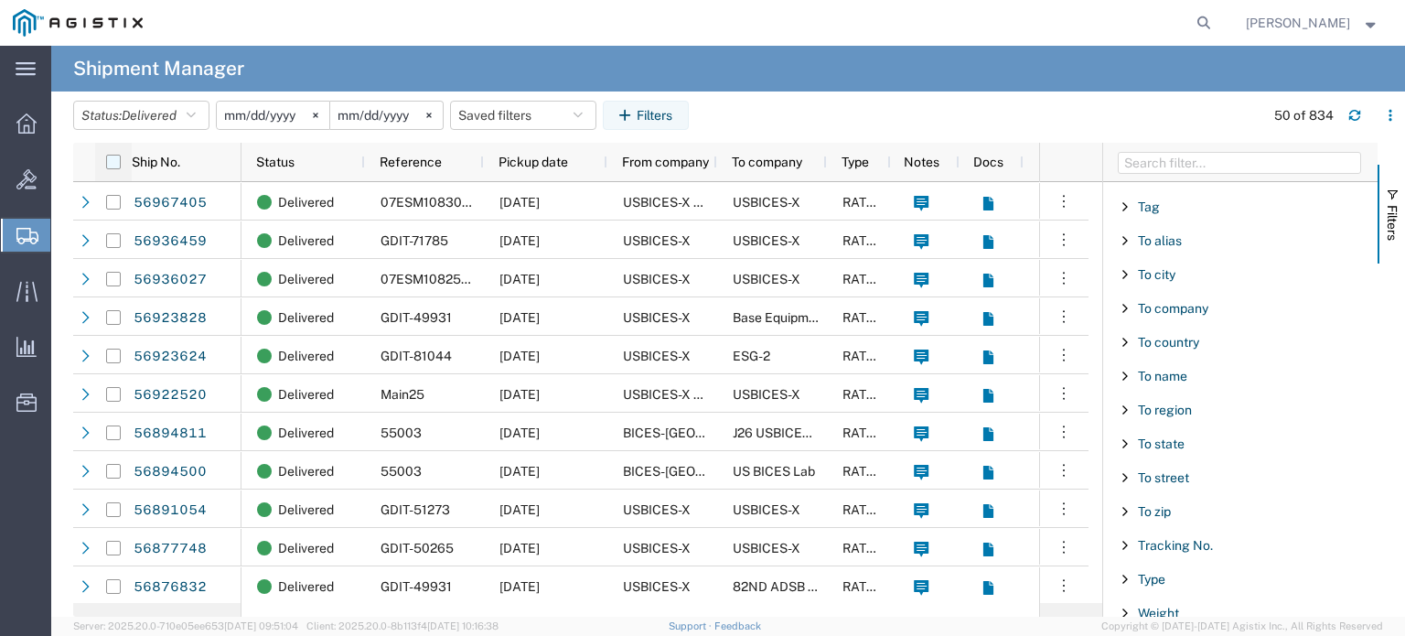
checkbox input "true"
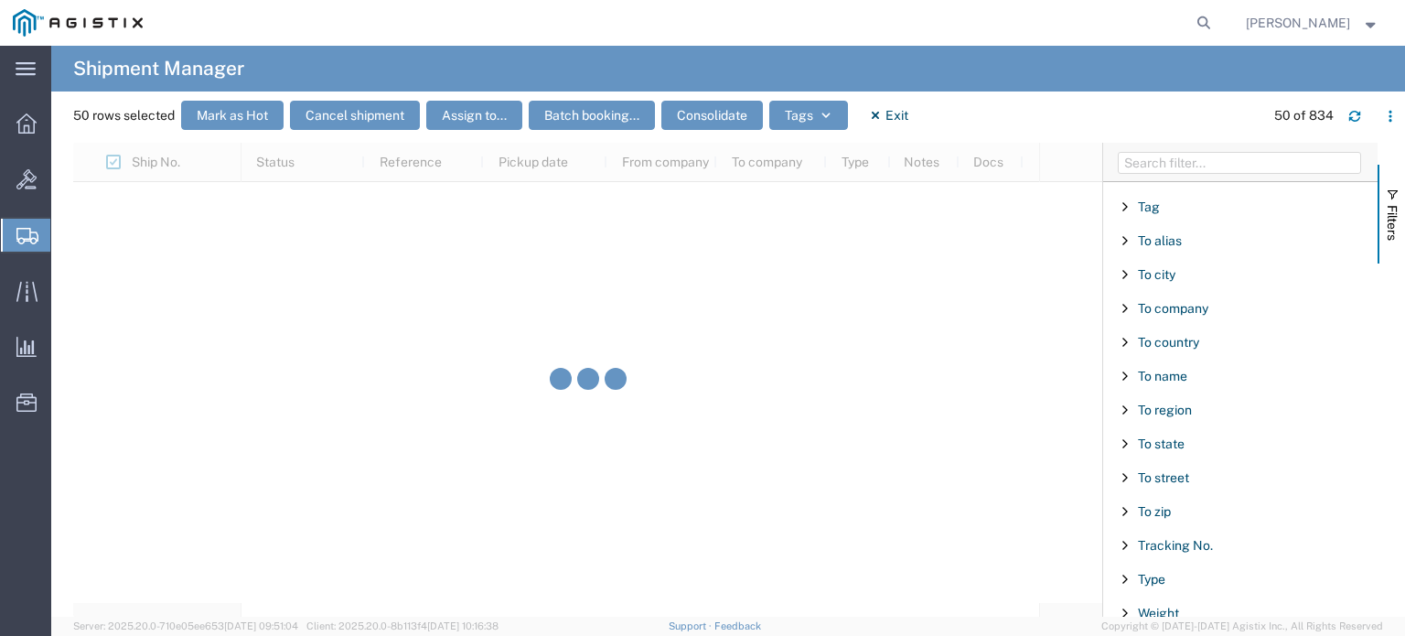
scroll to position [31627, 0]
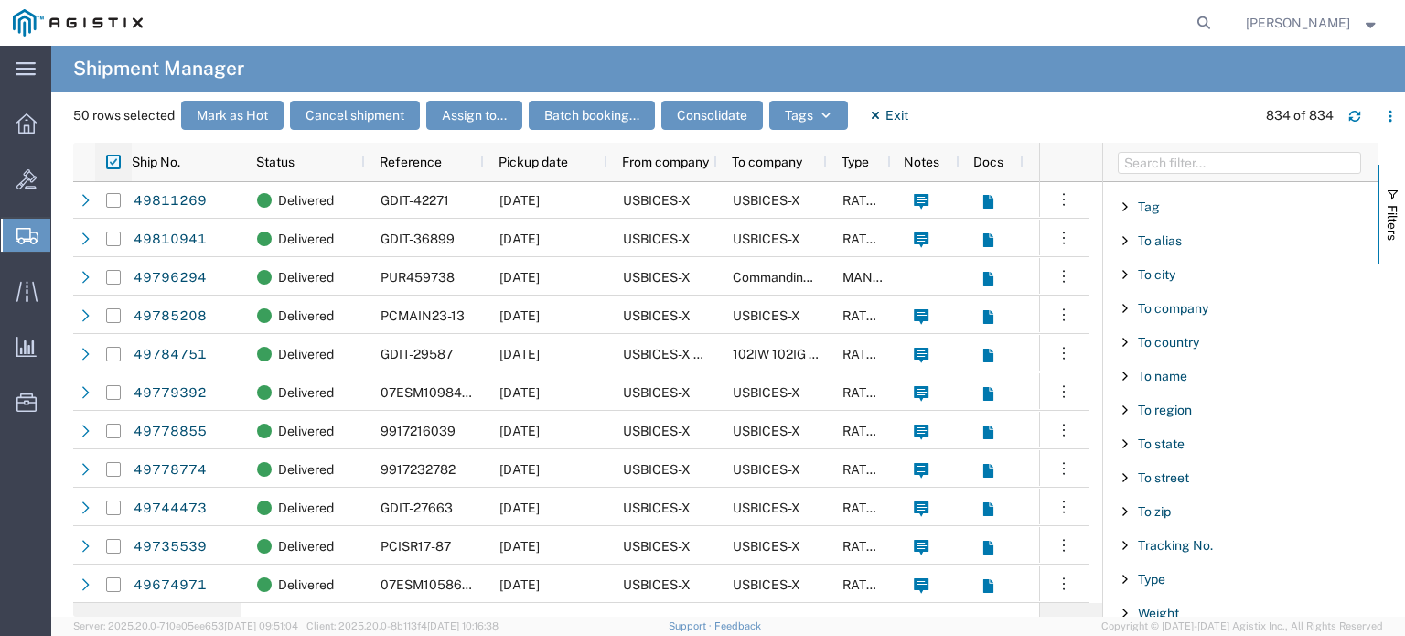
click at [110, 163] on input "checkbox" at bounding box center [113, 162] width 15 height 15
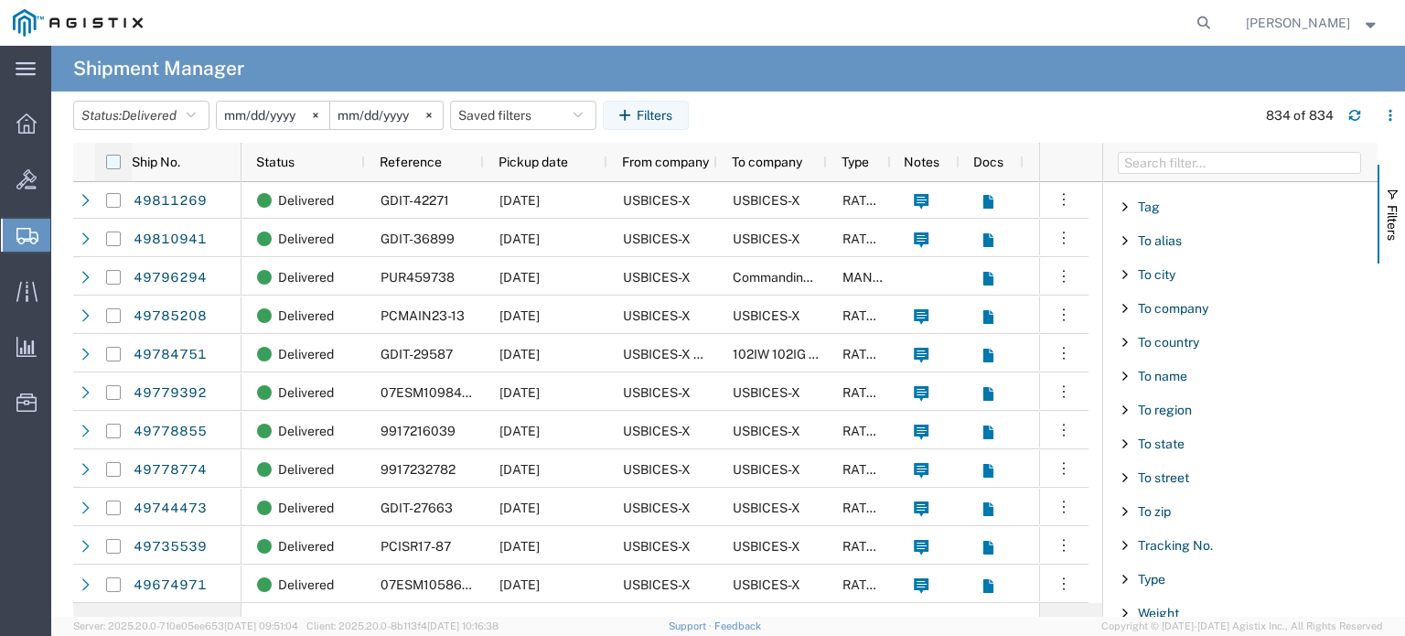
click at [110, 163] on input "checkbox" at bounding box center [113, 162] width 15 height 15
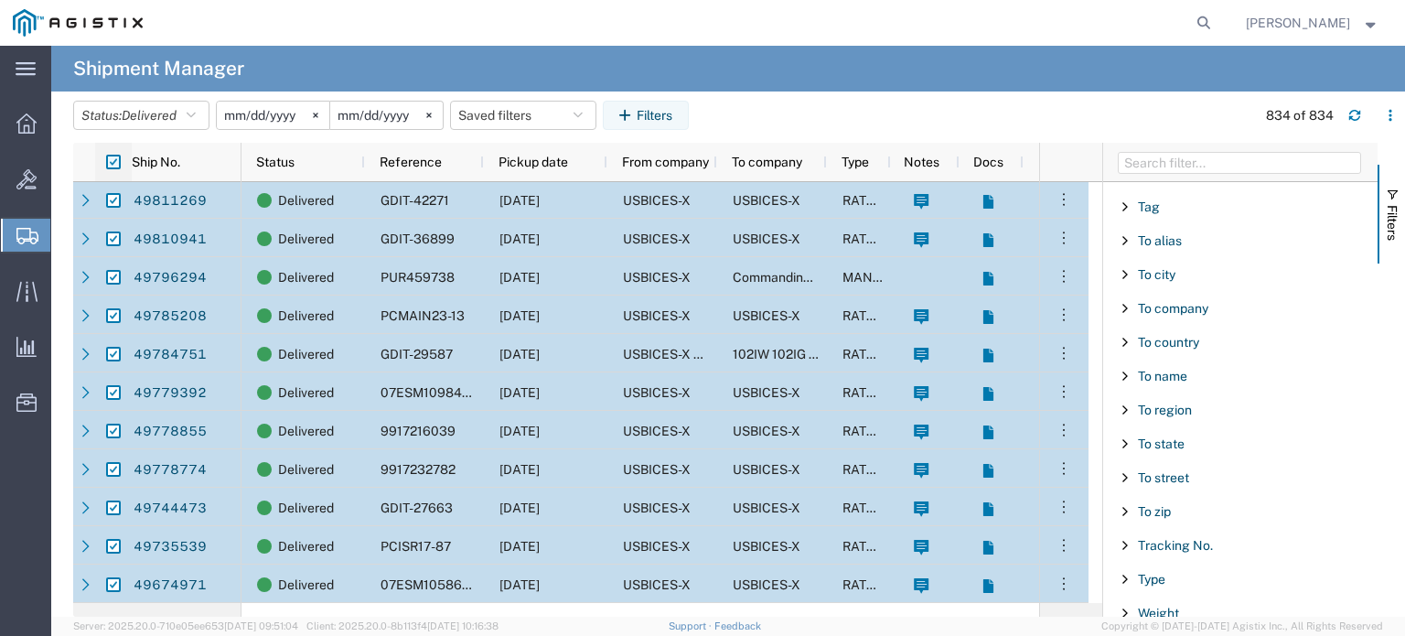
checkbox input "true"
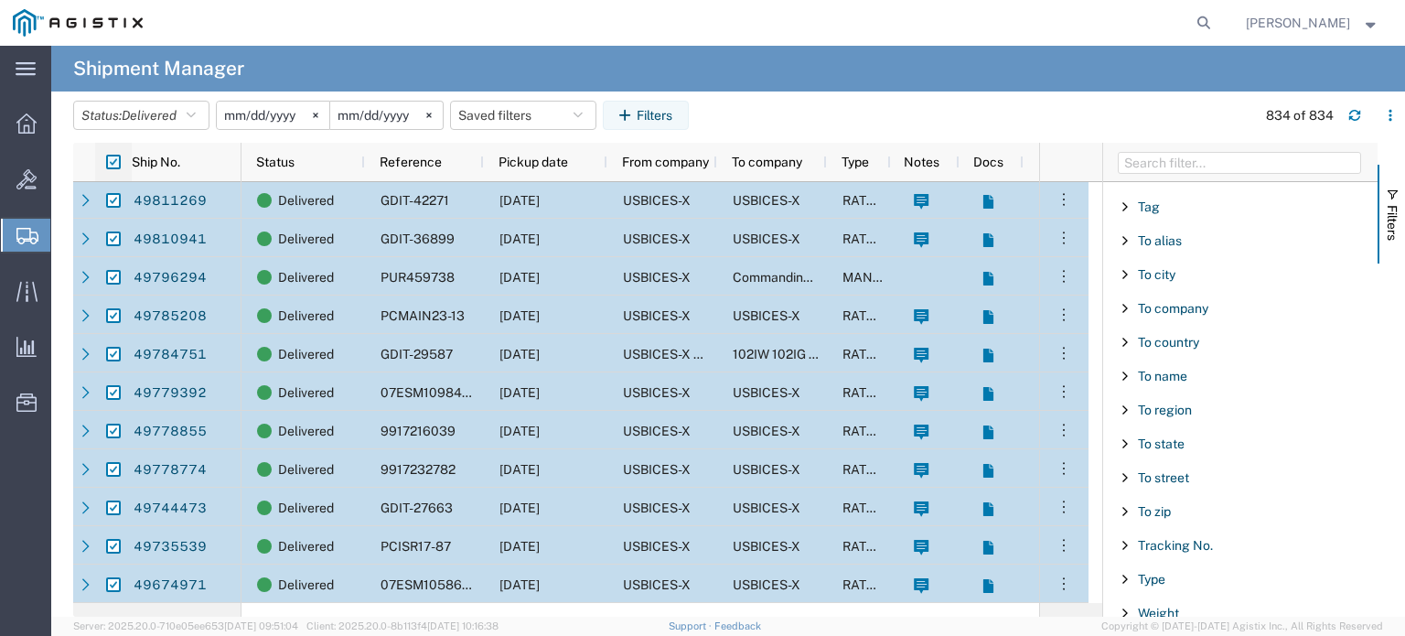
checkbox input "true"
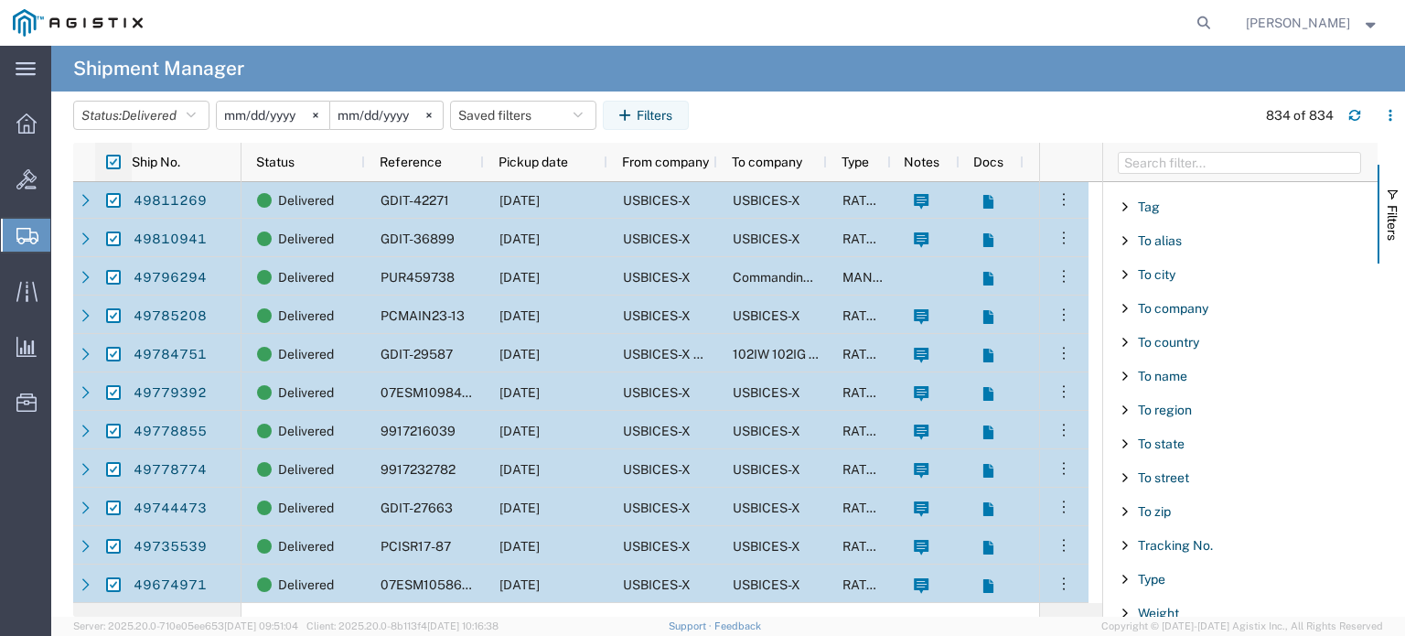
checkbox input "true"
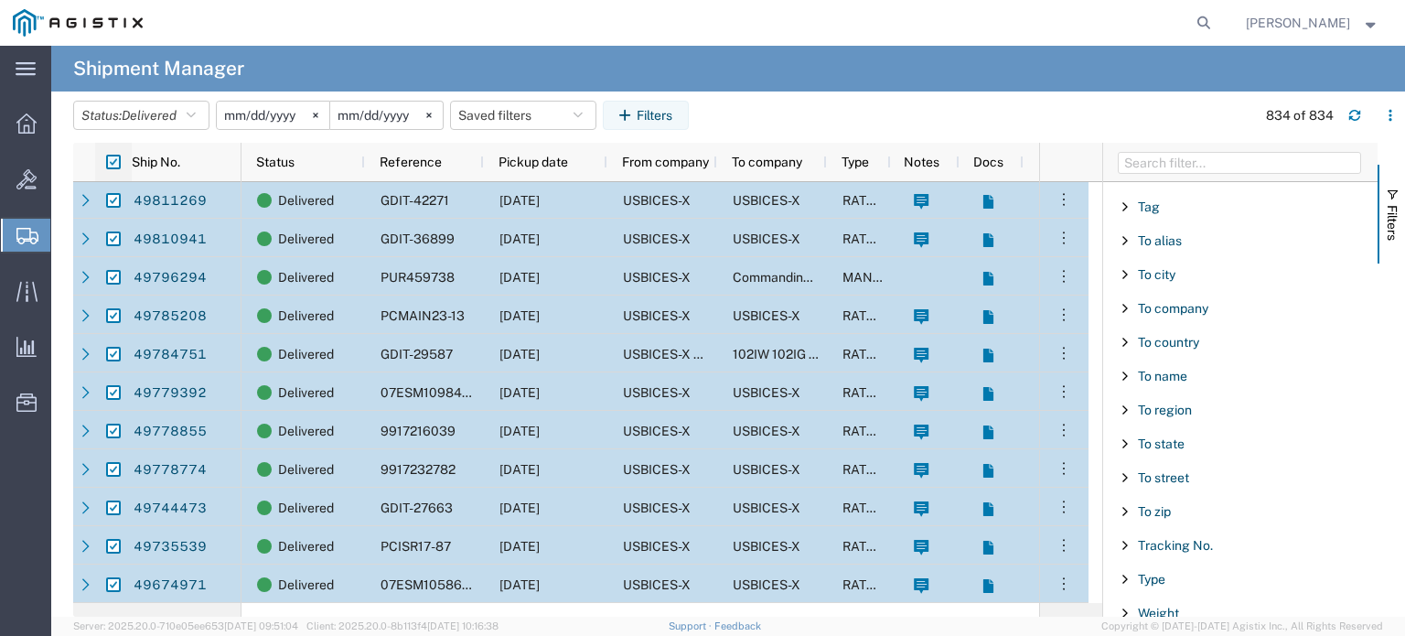
checkbox input "true"
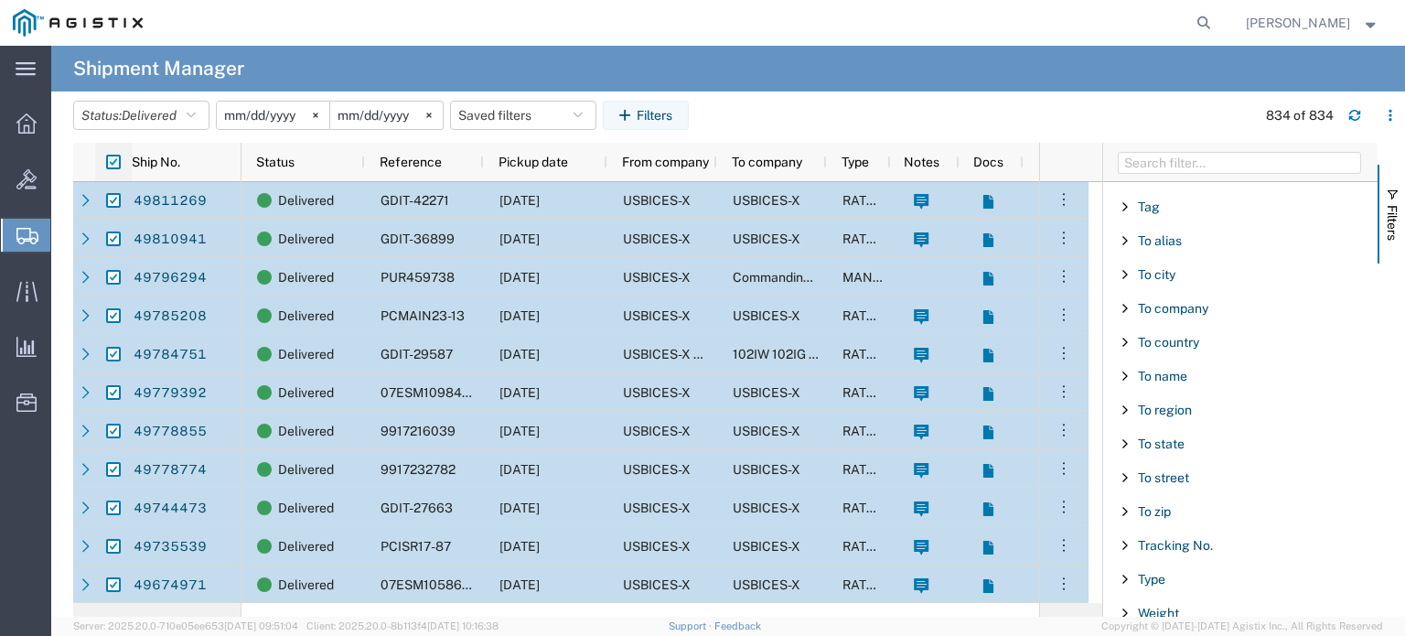
checkbox input "true"
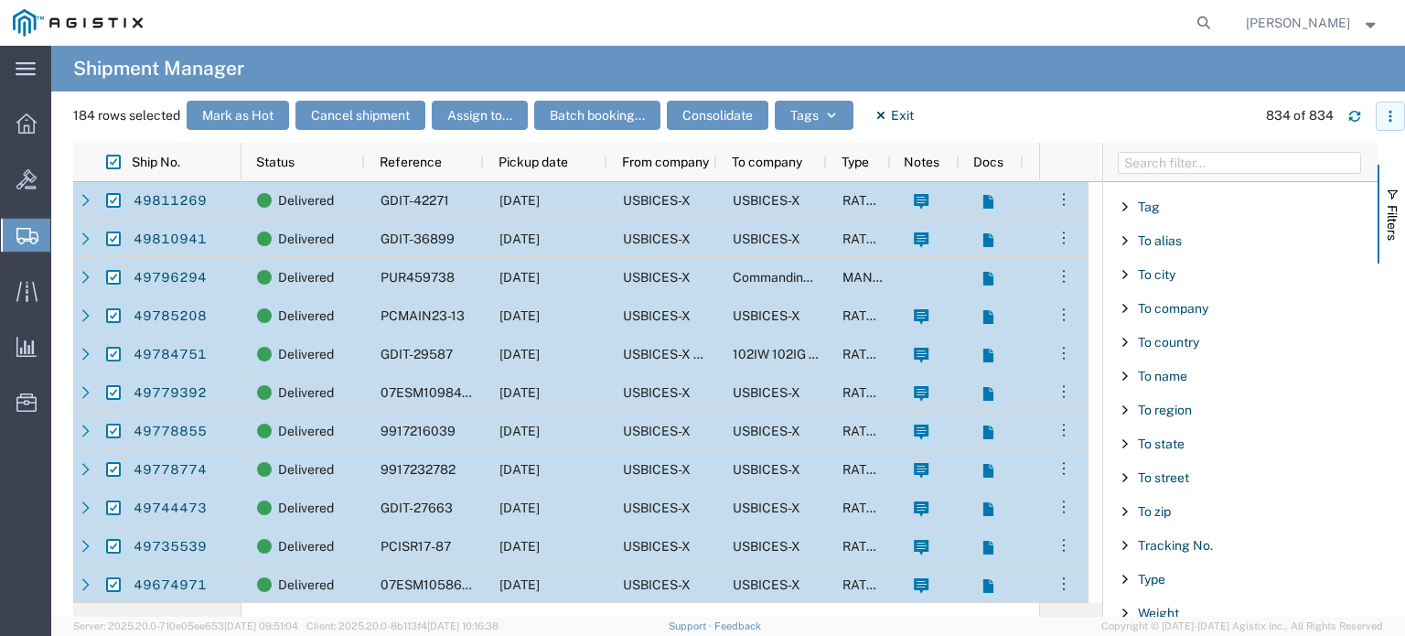
click at [1393, 117] on icon "button" at bounding box center [1390, 116] width 13 height 13
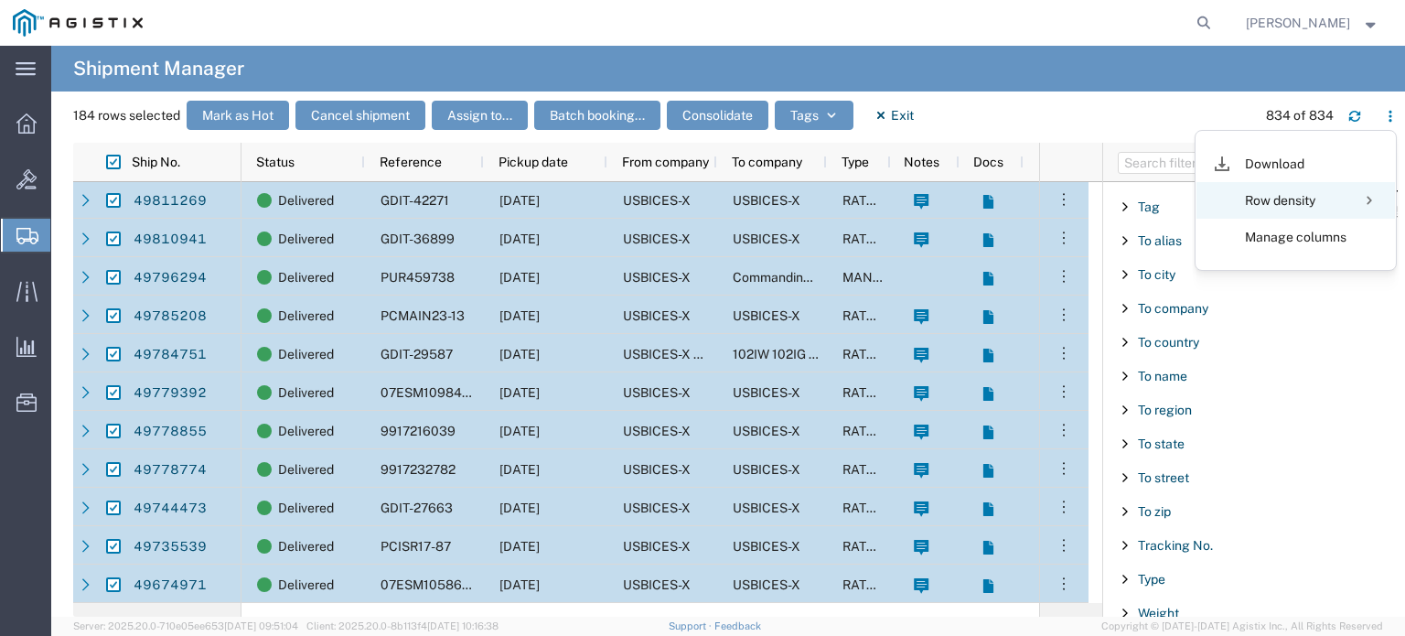
click at [1371, 202] on div at bounding box center [1369, 200] width 37 height 37
click at [1360, 197] on div at bounding box center [1369, 200] width 37 height 37
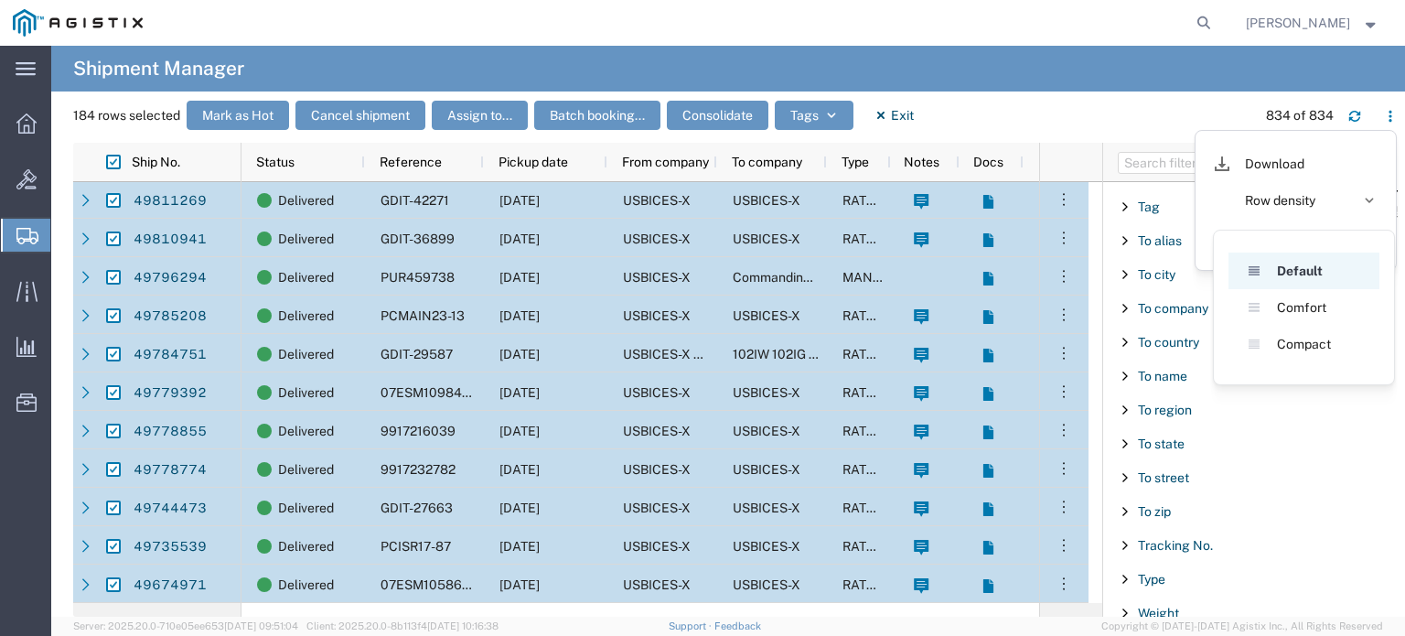
click at [1288, 265] on div "Default" at bounding box center [1304, 271] width 54 height 37
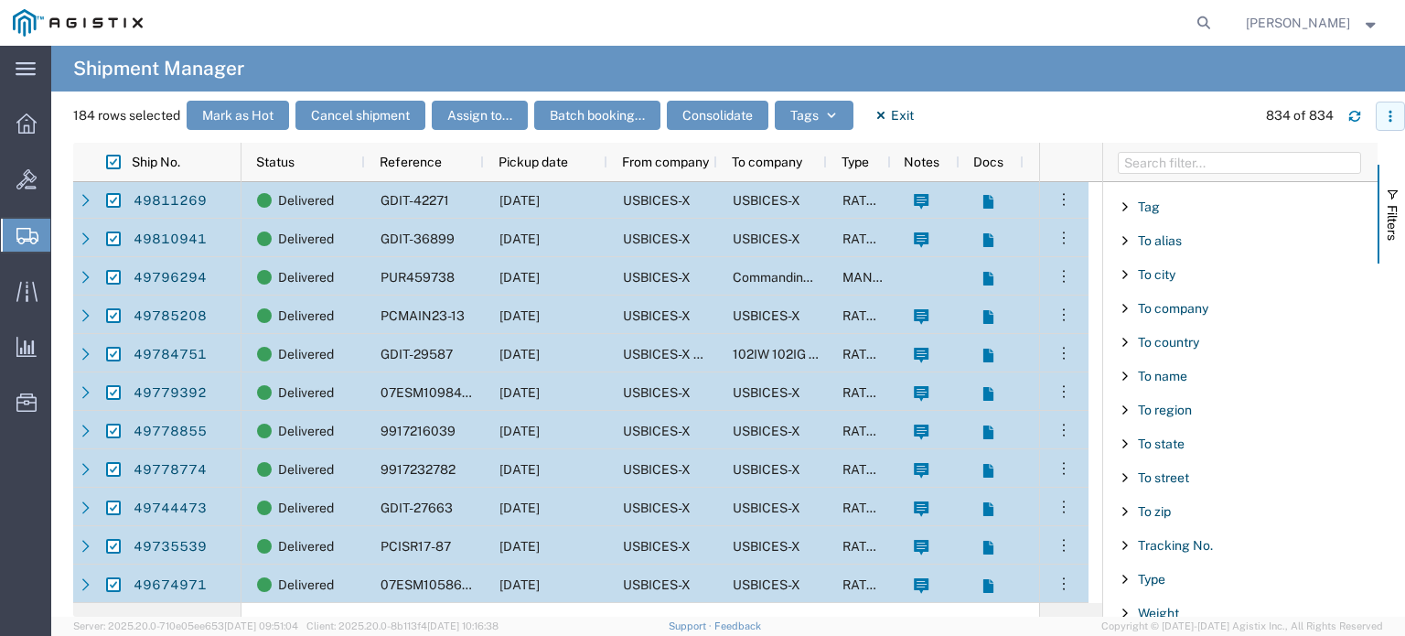
click at [1398, 116] on button "button" at bounding box center [1390, 116] width 29 height 29
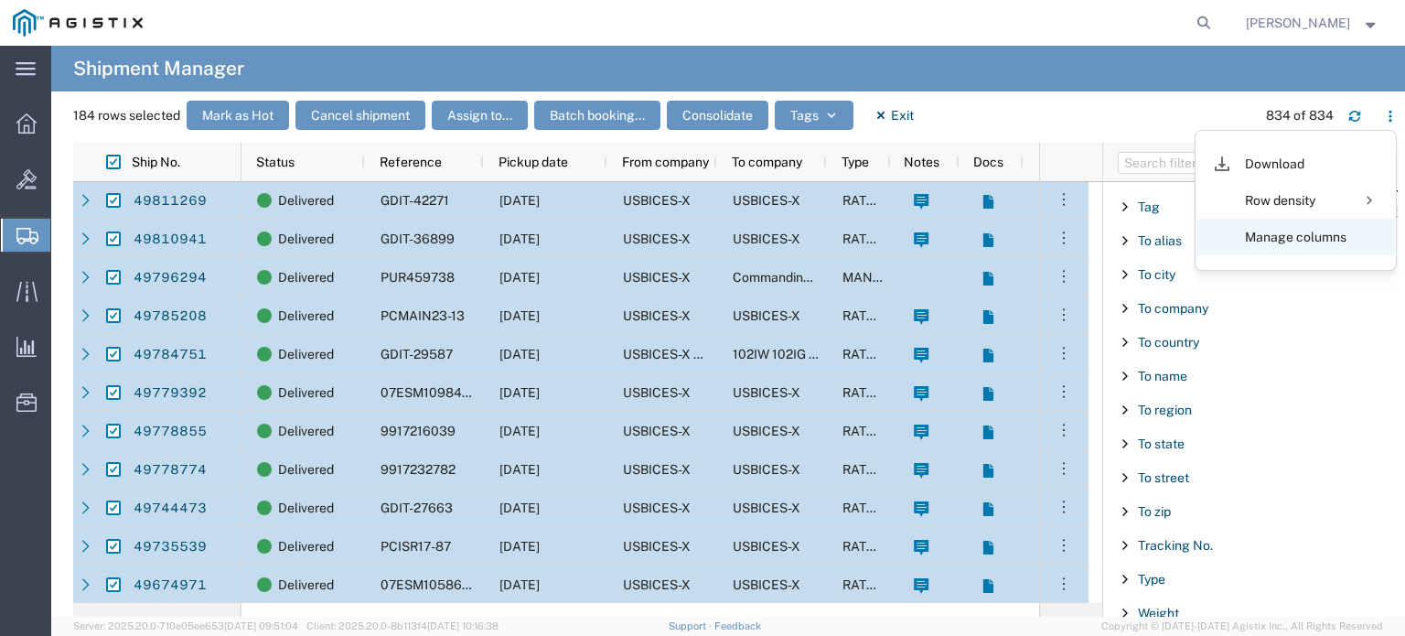
click at [1331, 241] on agx-table-column-manager-action "Manage columns" at bounding box center [1296, 237] width 102 height 37
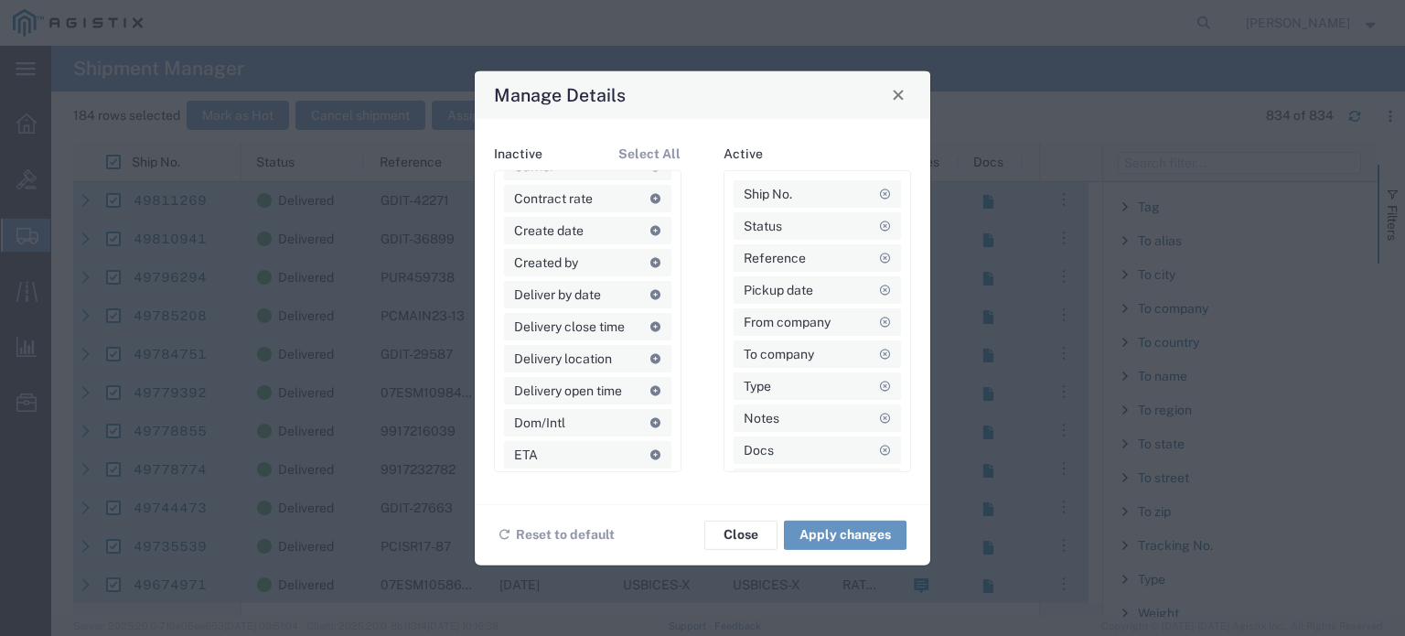
scroll to position [256, 0]
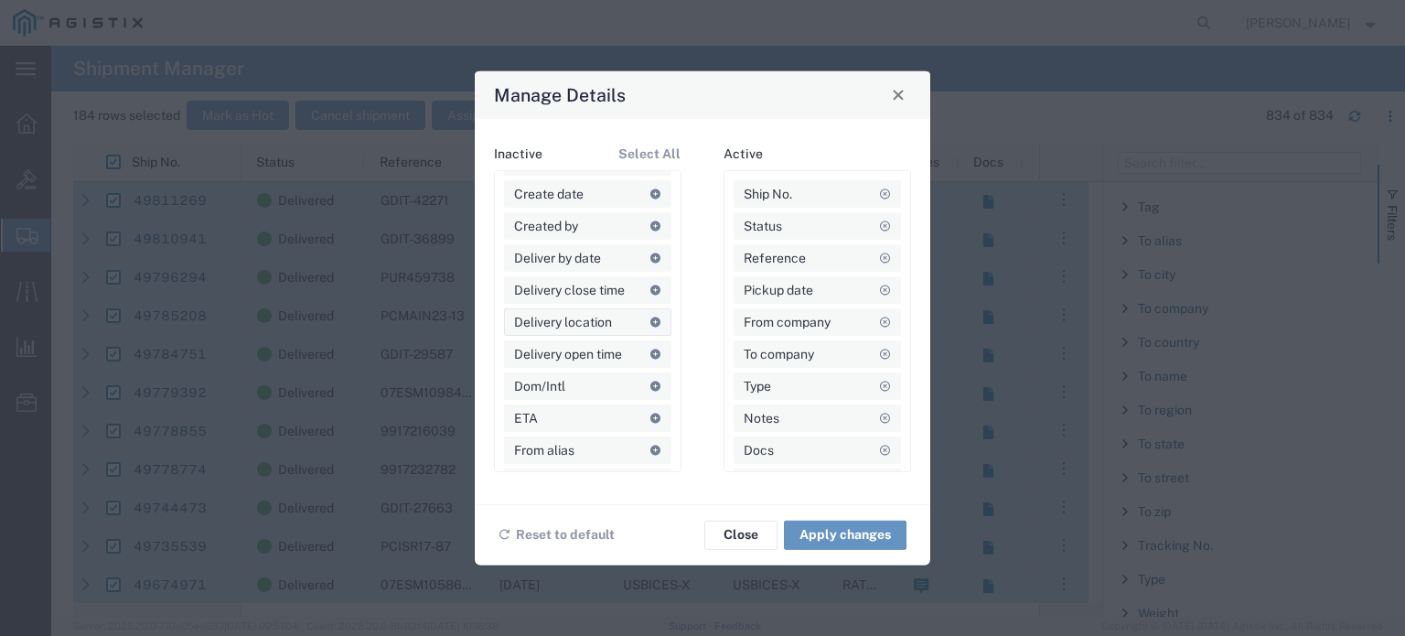
click at [649, 317] on icon at bounding box center [655, 322] width 13 height 10
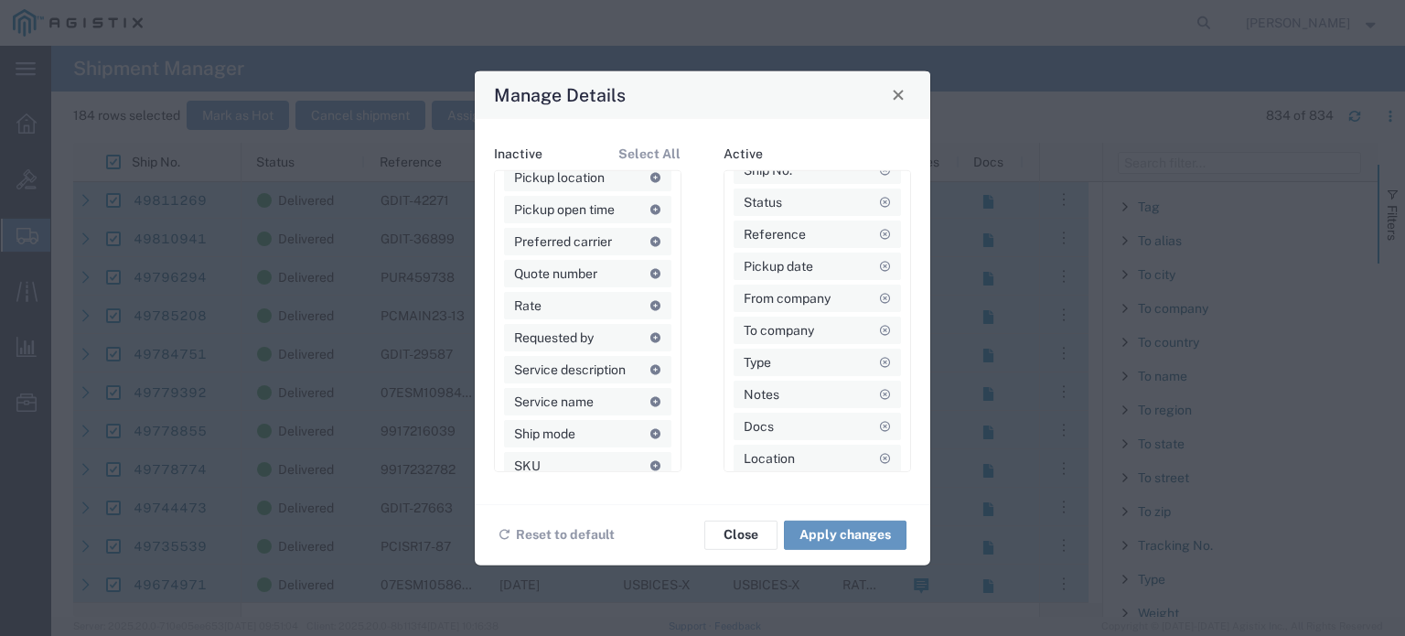
scroll to position [988, 0]
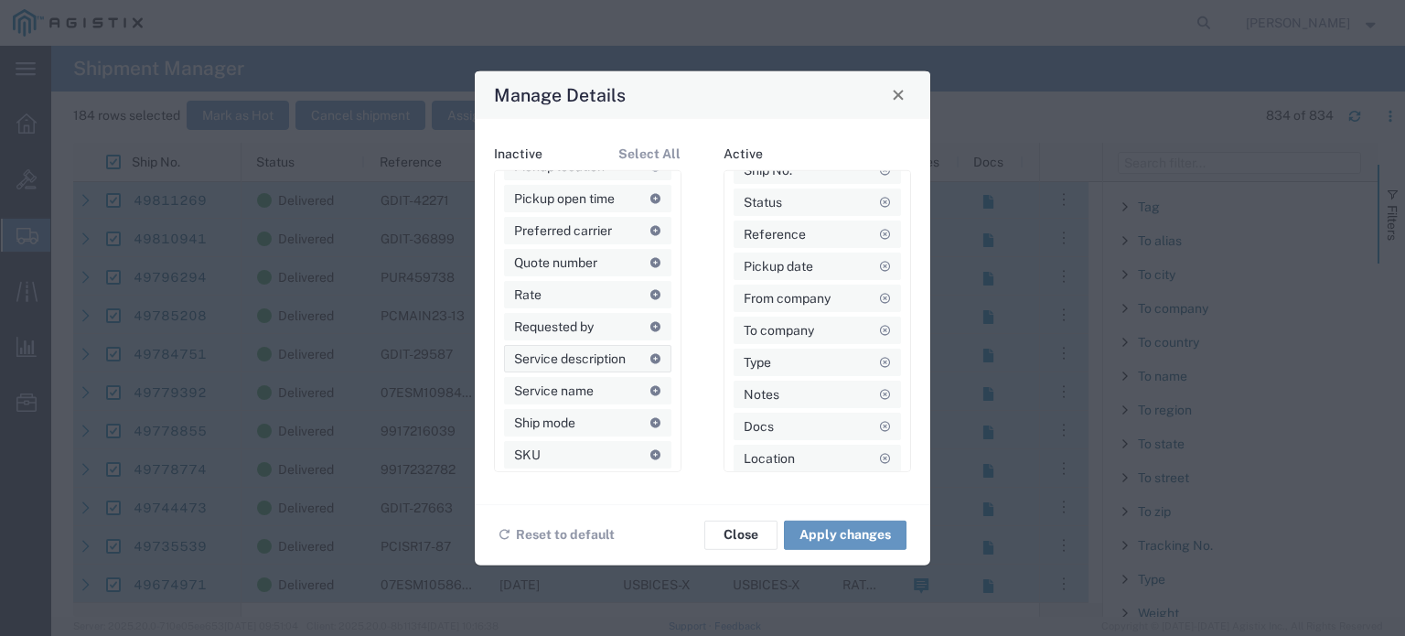
click at [649, 360] on icon at bounding box center [655, 358] width 13 height 10
click at [649, 421] on icon at bounding box center [655, 422] width 13 height 10
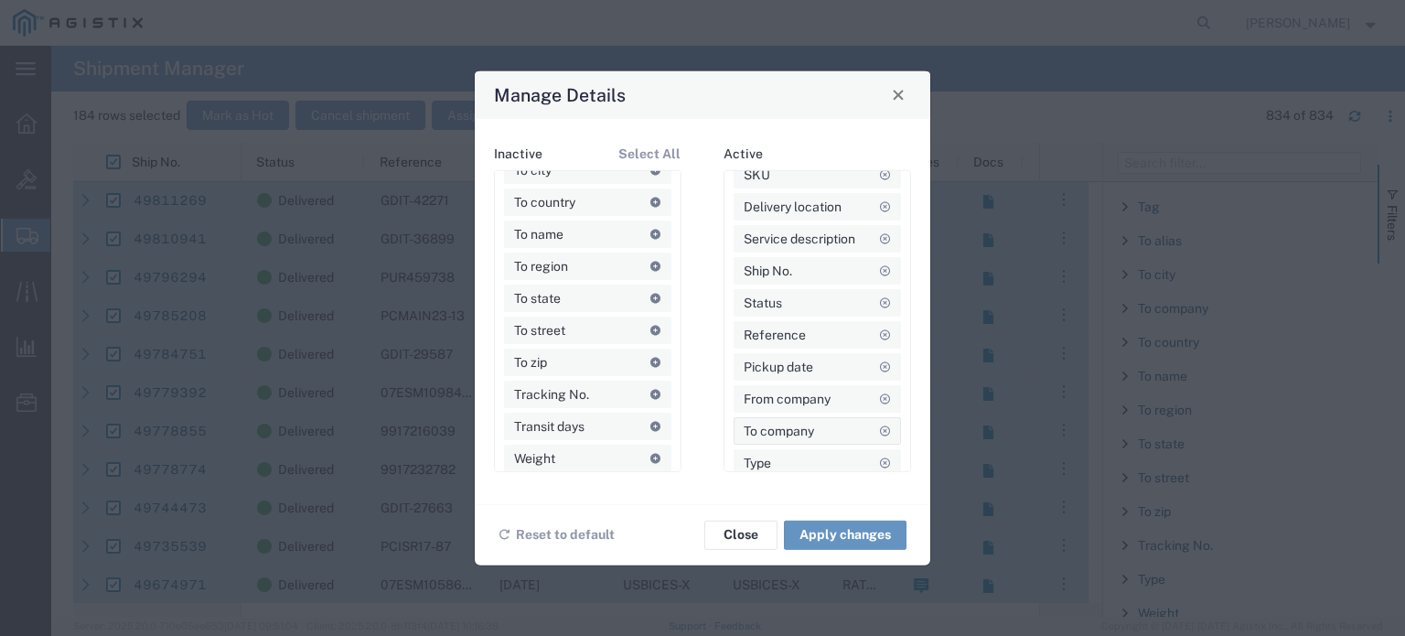
scroll to position [0, 0]
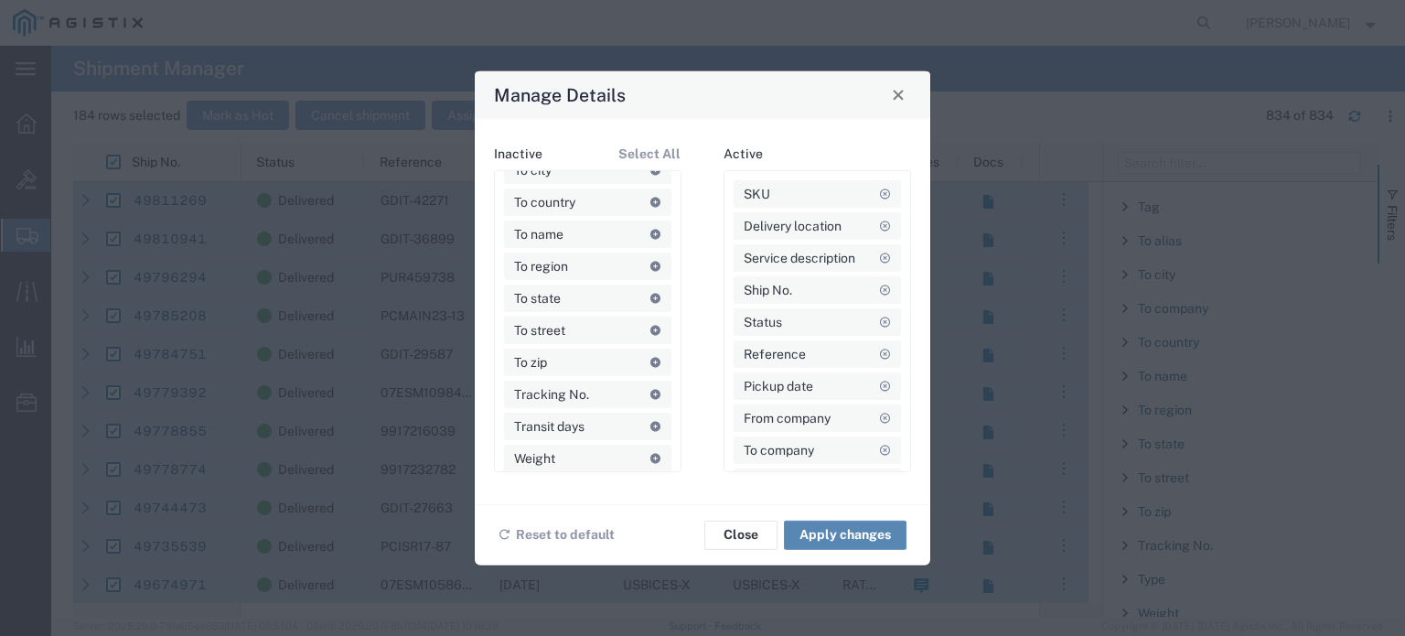
click at [853, 534] on button "Apply changes" at bounding box center [845, 534] width 123 height 29
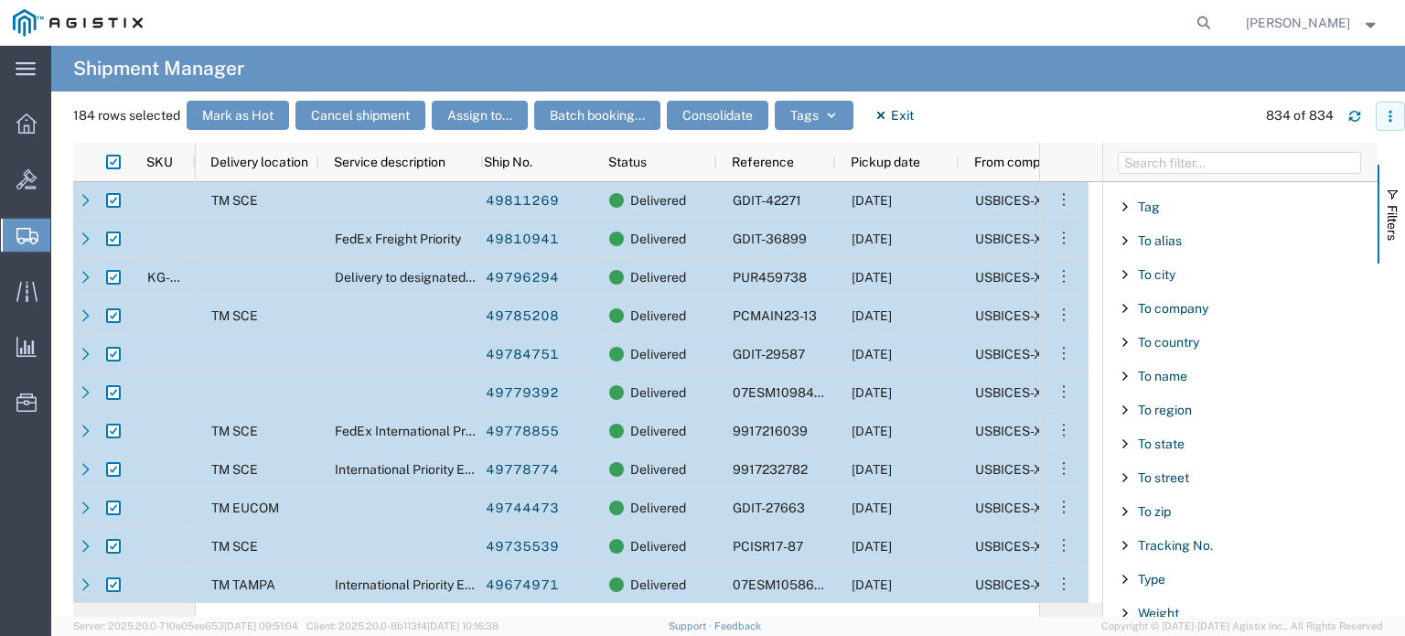
click at [1391, 113] on icon "button" at bounding box center [1390, 116] width 13 height 13
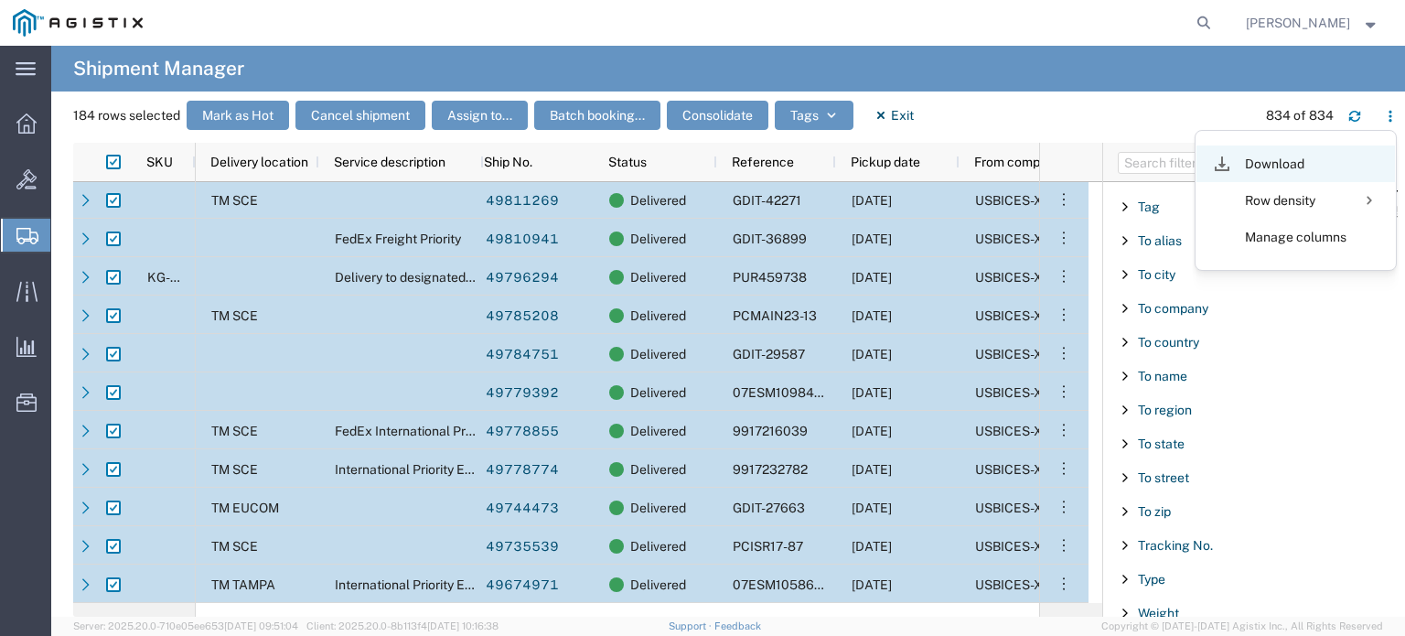
click at [1305, 160] on div "Download" at bounding box center [1296, 163] width 102 height 37
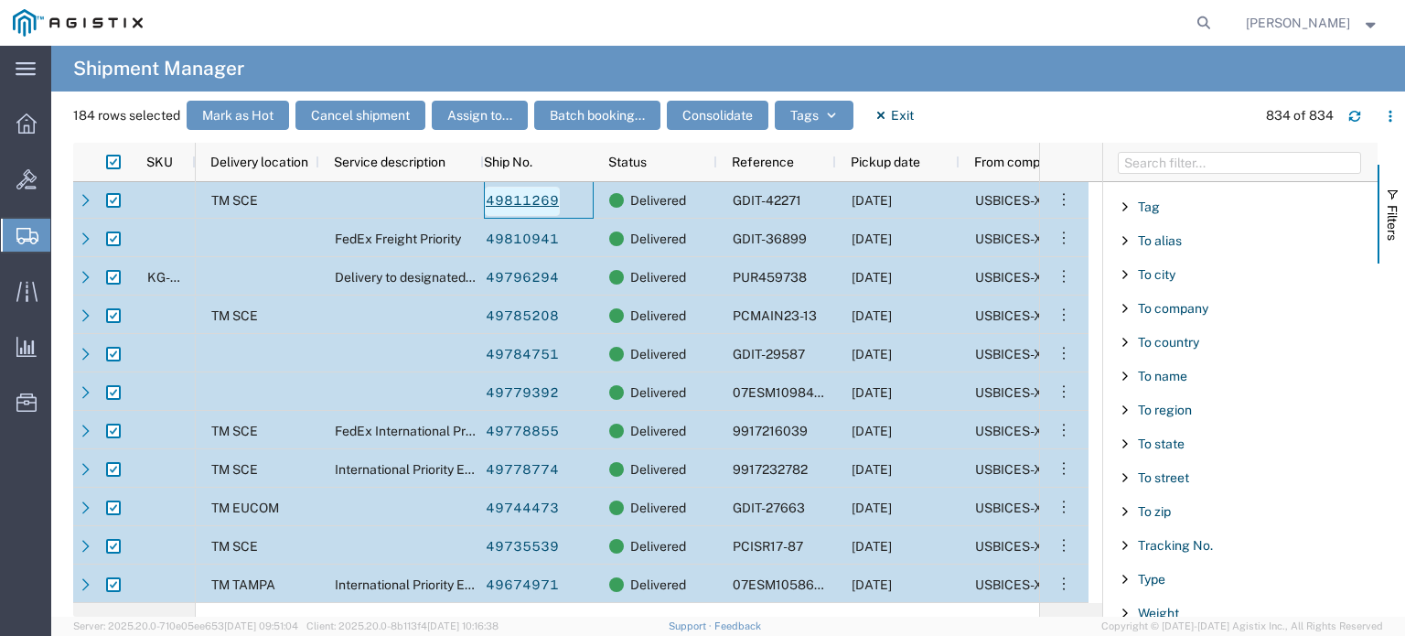
click at [525, 194] on link "49811269" at bounding box center [522, 201] width 75 height 29
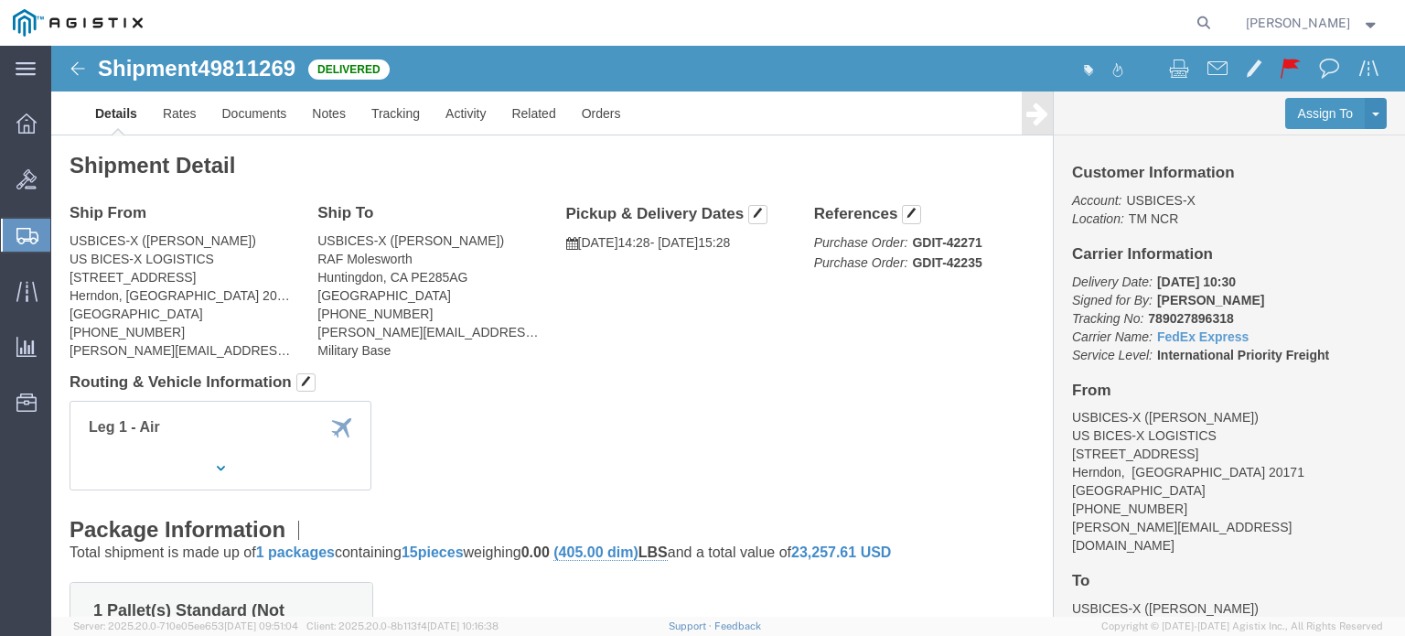
scroll to position [549, 0]
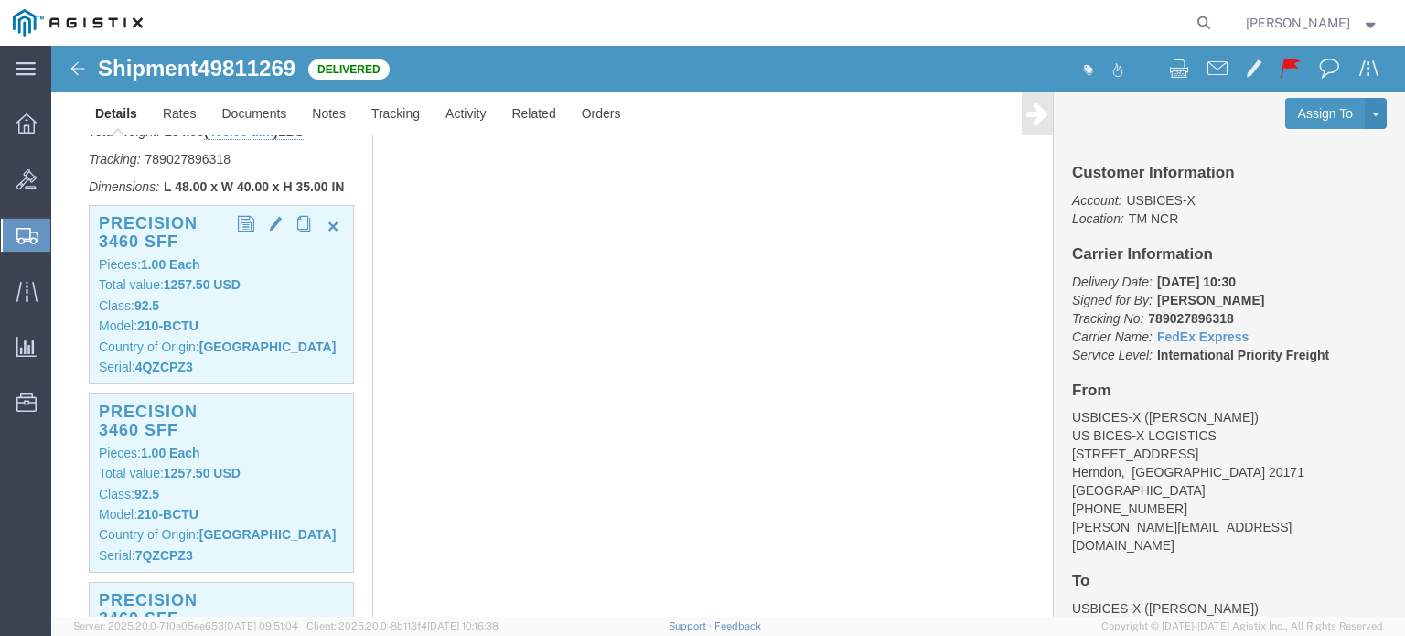
click b "4QZCPZ3"
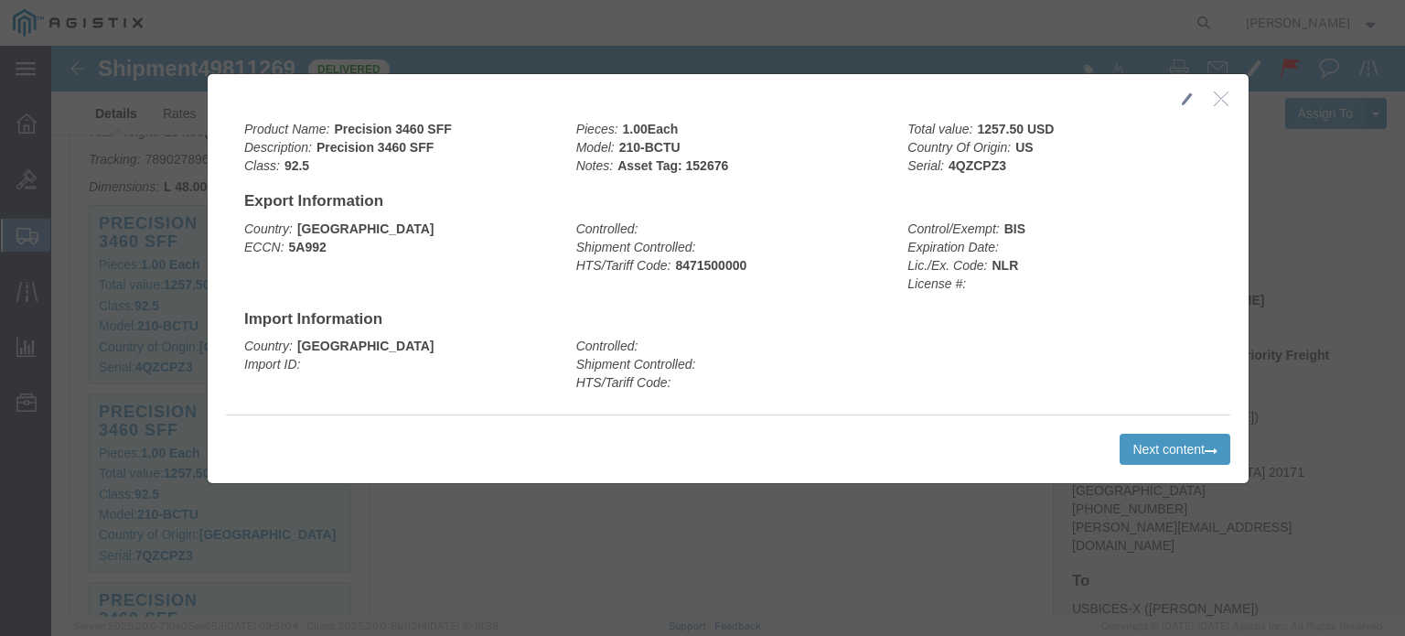
click icon "button"
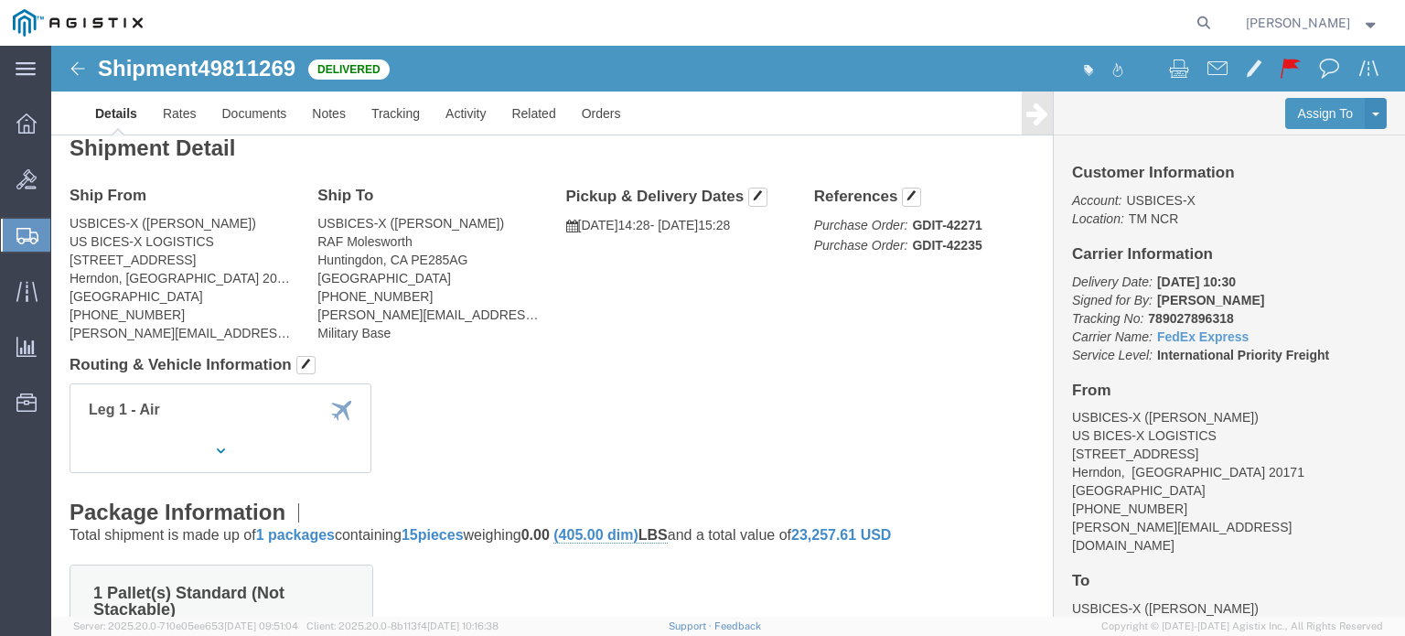
scroll to position [0, 0]
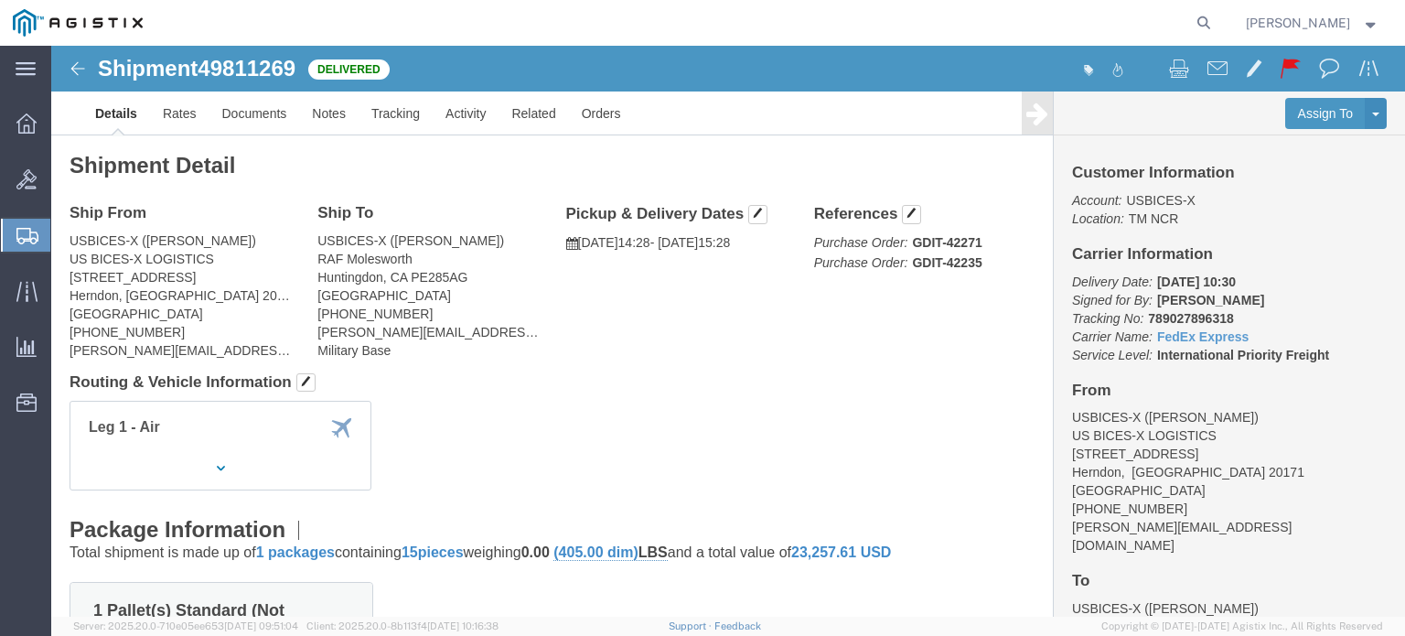
click img
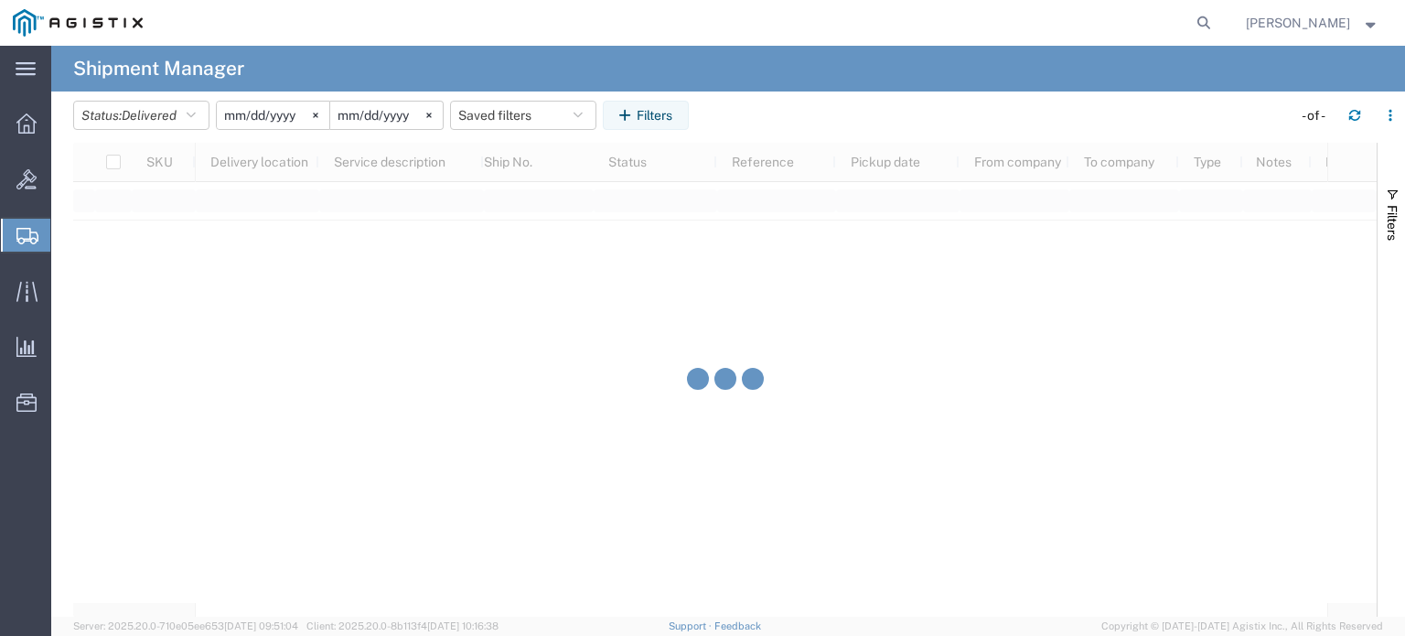
scroll to position [27823, 0]
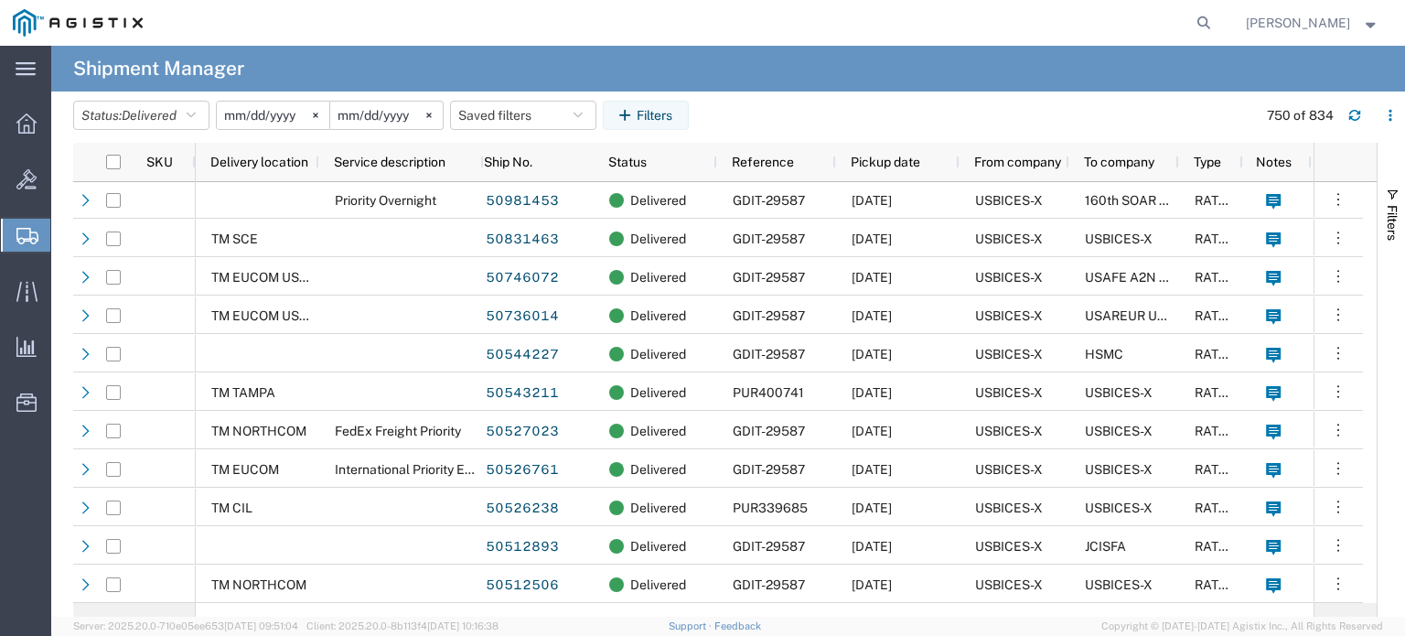
click at [59, 27] on img at bounding box center [78, 22] width 130 height 27
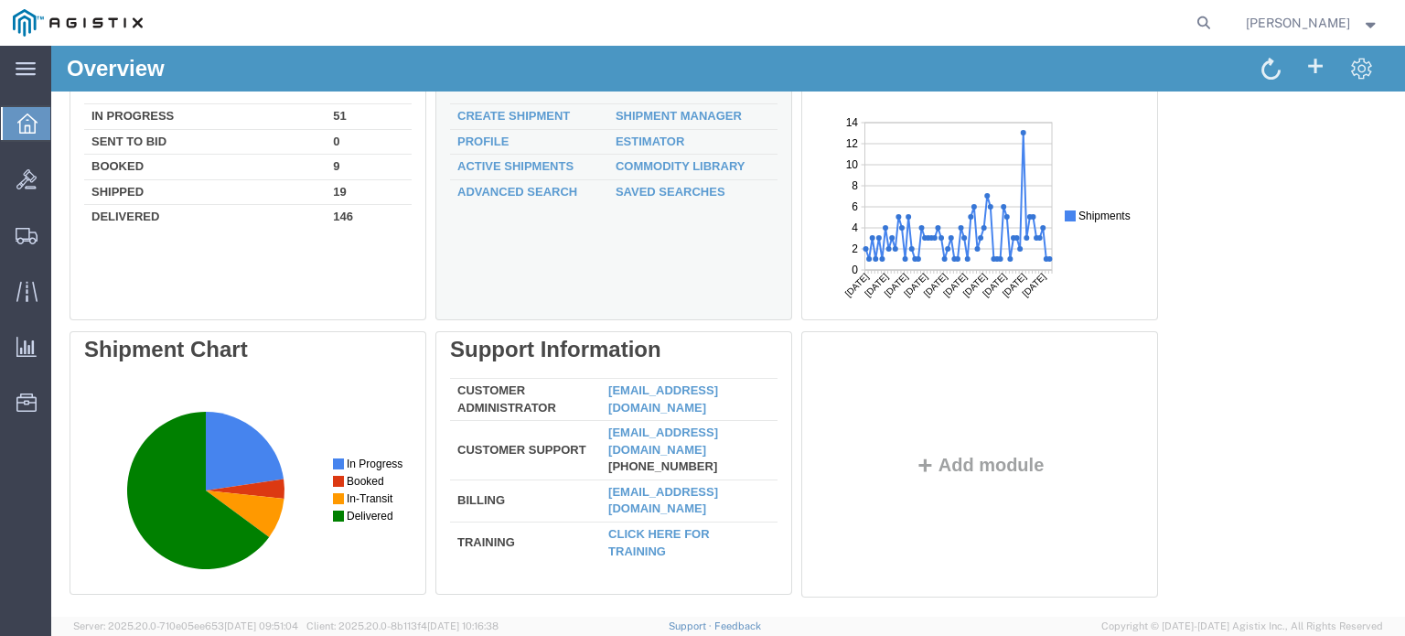
scroll to position [80, 0]
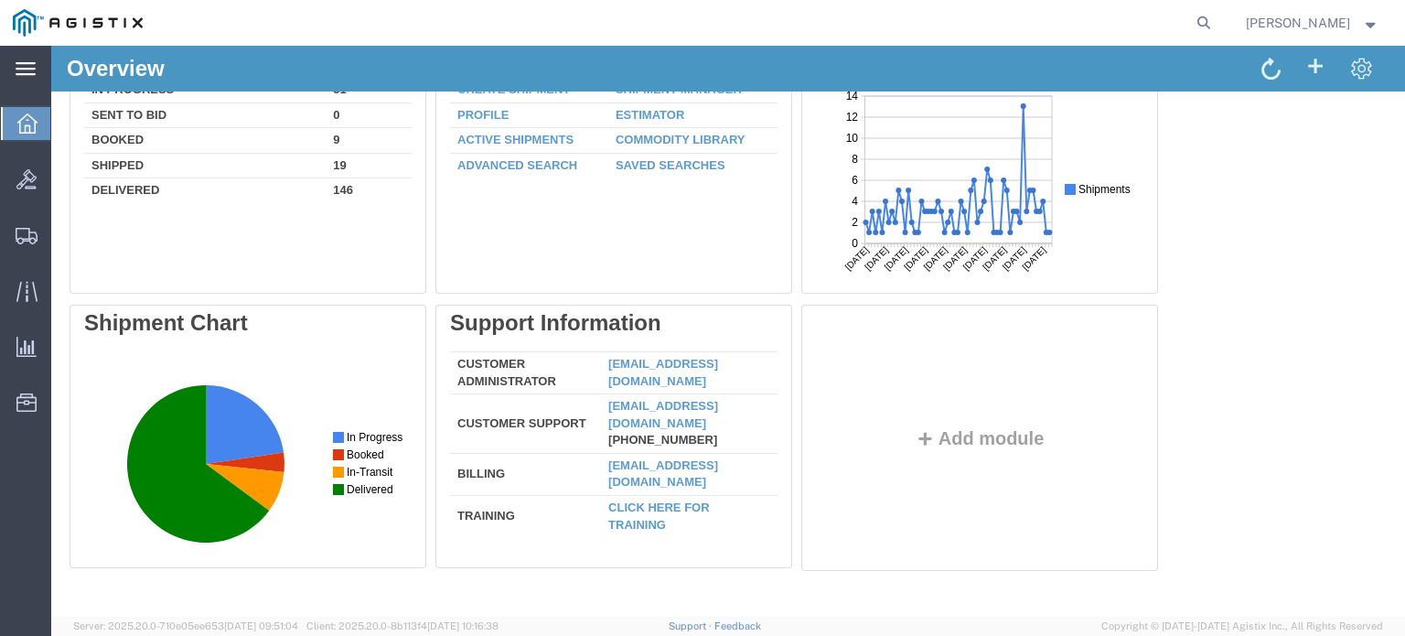
click at [34, 76] on icon at bounding box center [26, 69] width 20 height 14
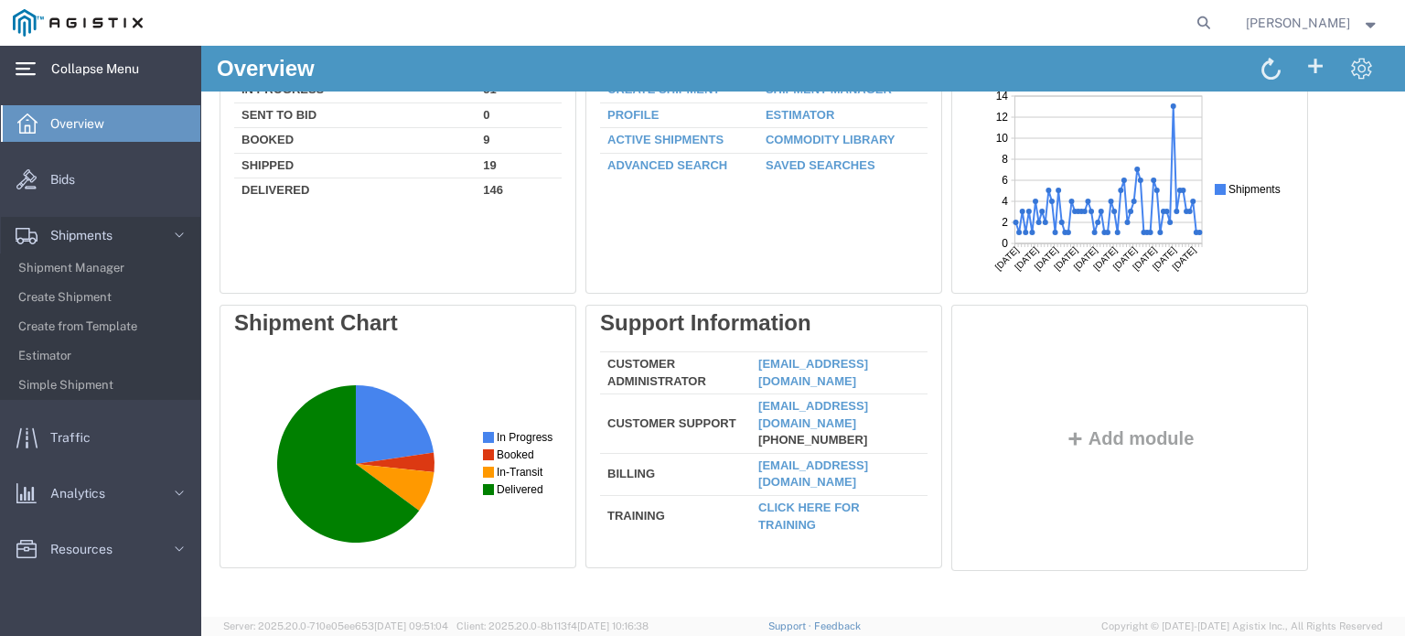
click at [34, 76] on icon at bounding box center [26, 69] width 20 height 14
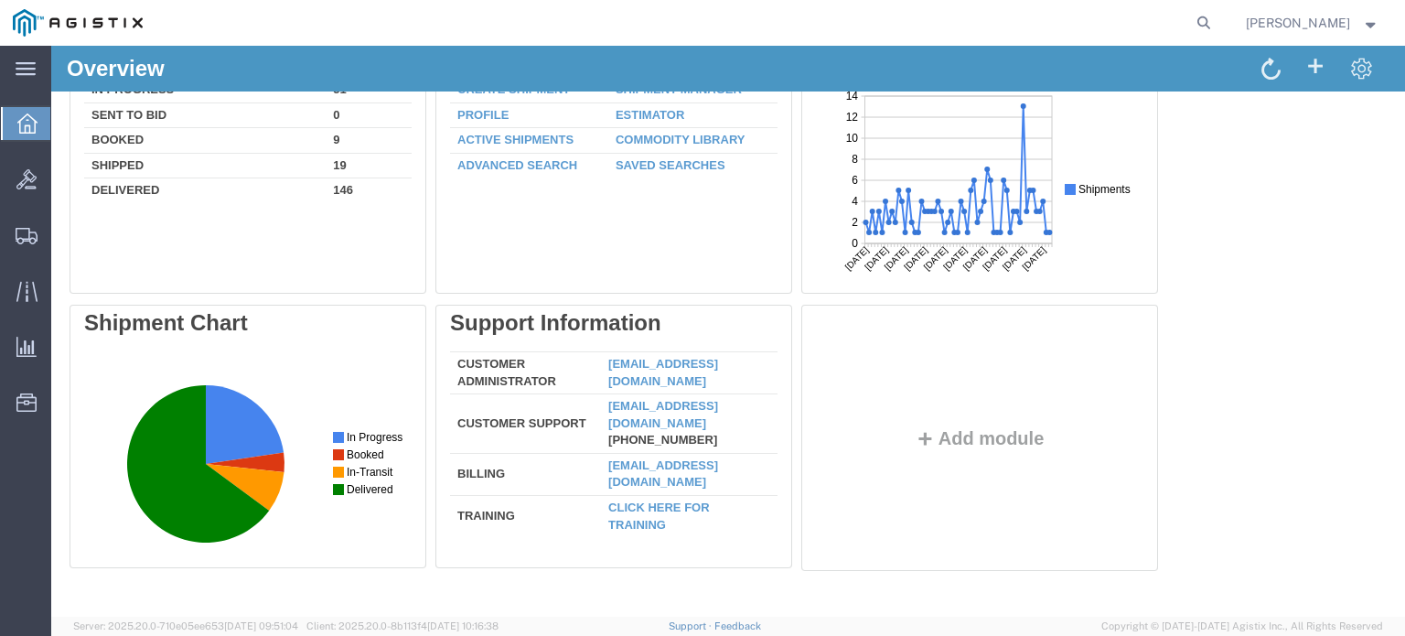
click at [1376, 25] on span "[PERSON_NAME]" at bounding box center [1313, 23] width 134 height 20
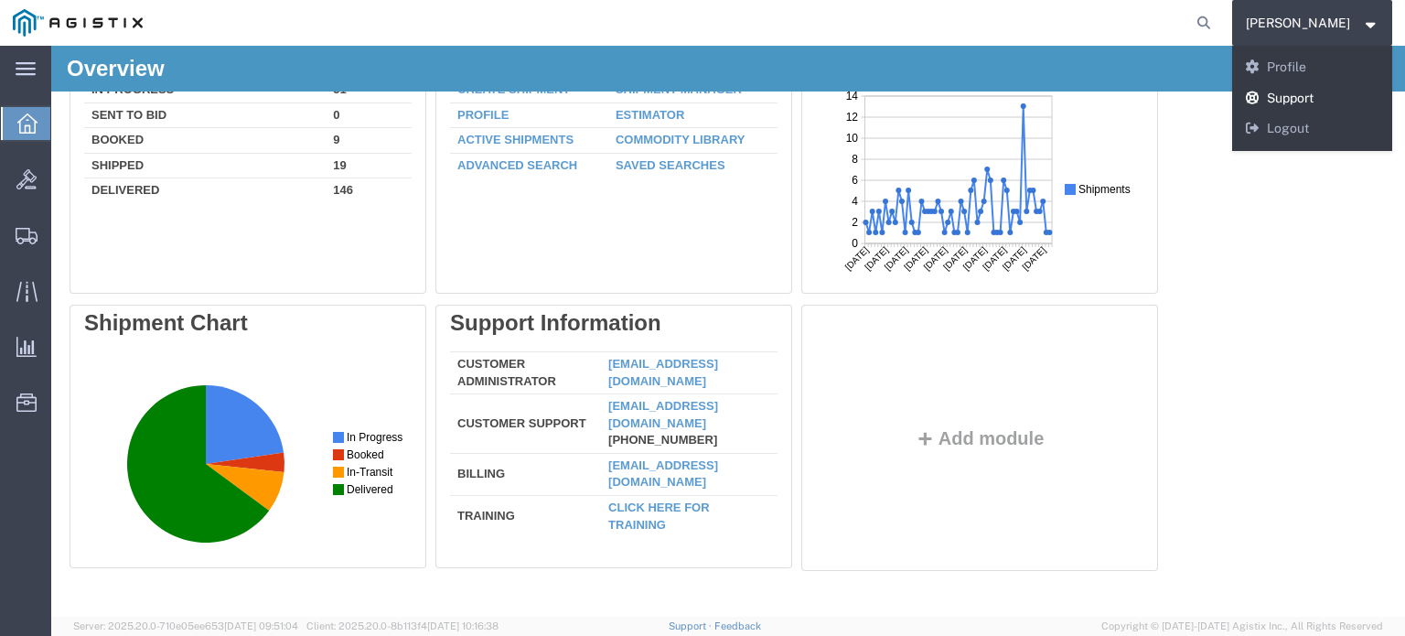
click at [1353, 95] on link "Support" at bounding box center [1312, 98] width 161 height 31
